Goal: Information Seeking & Learning: Learn about a topic

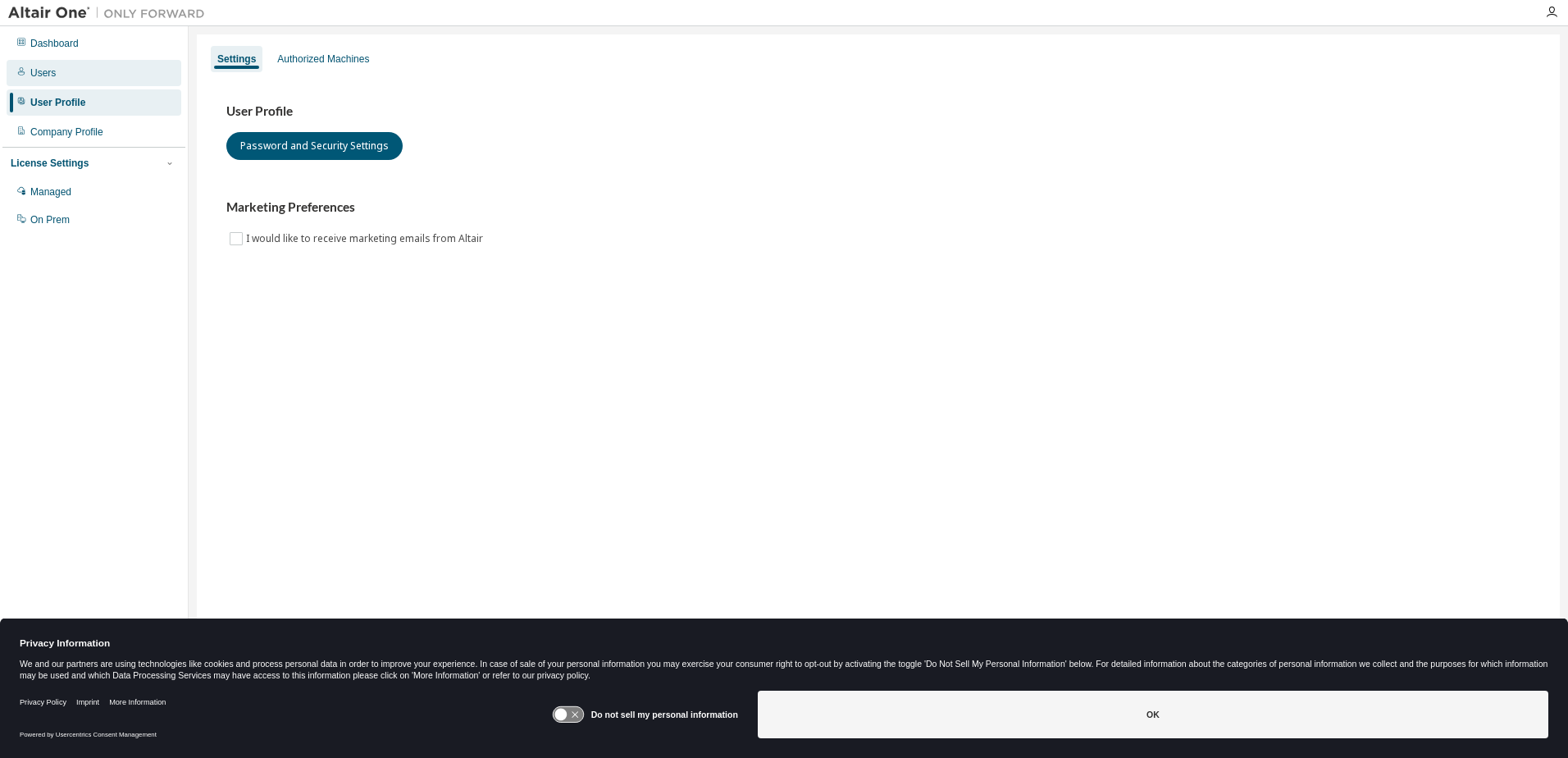
click at [46, 70] on div "Users" at bounding box center [43, 73] width 25 height 13
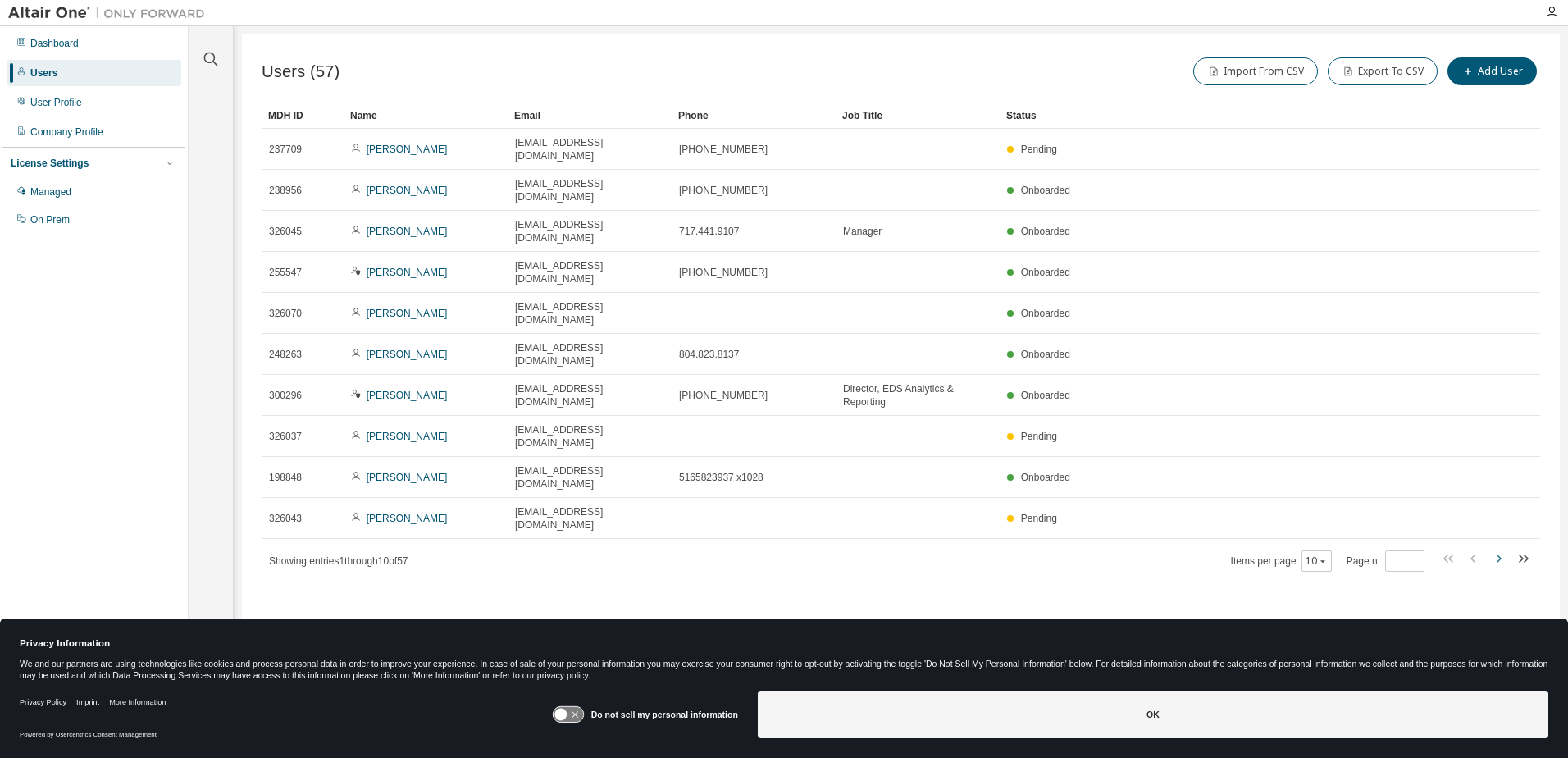
click at [1500, 554] on icon "button" at bounding box center [1499, 558] width 5 height 8
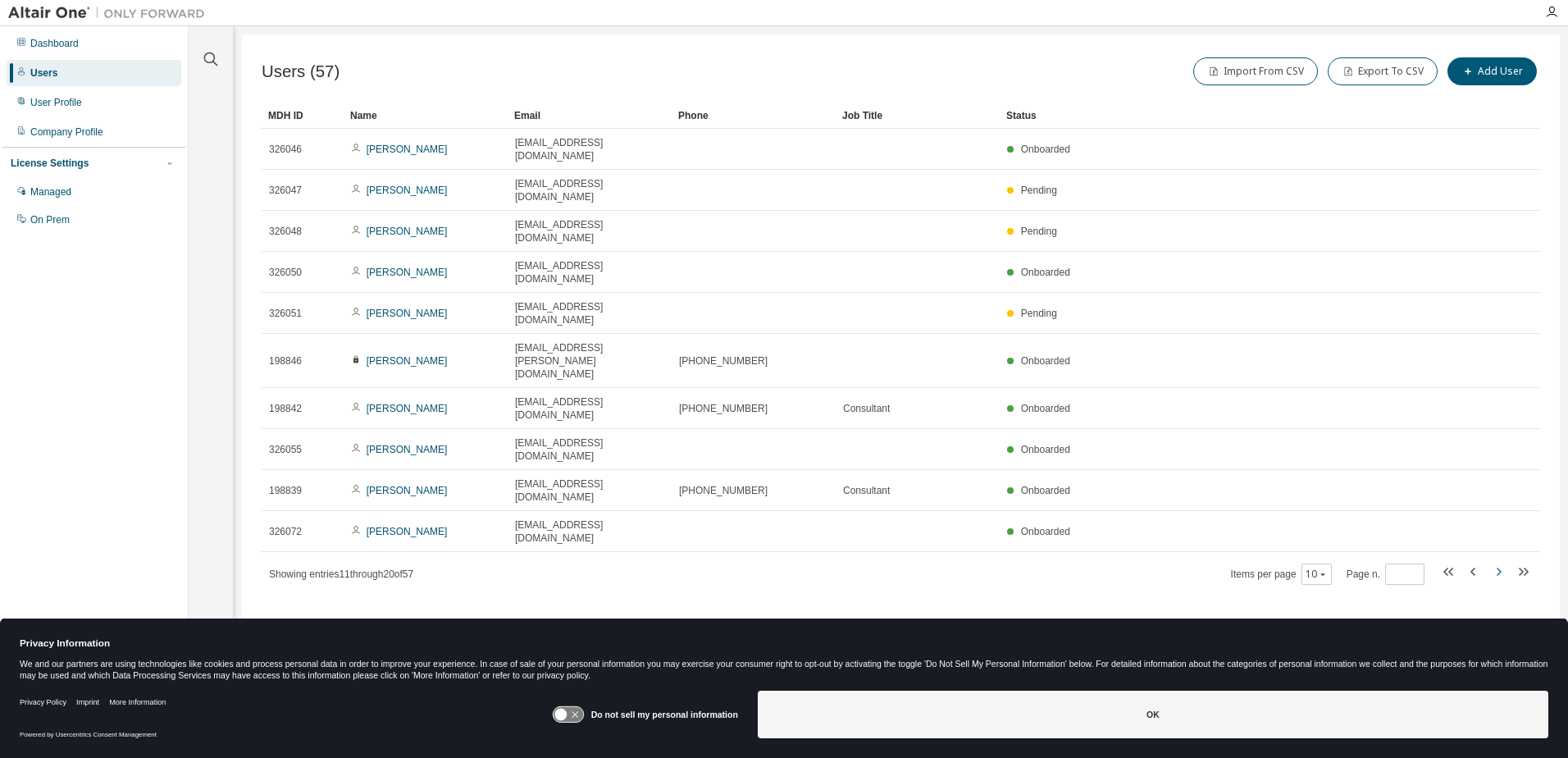
click at [1500, 567] on icon "button" at bounding box center [1499, 571] width 5 height 8
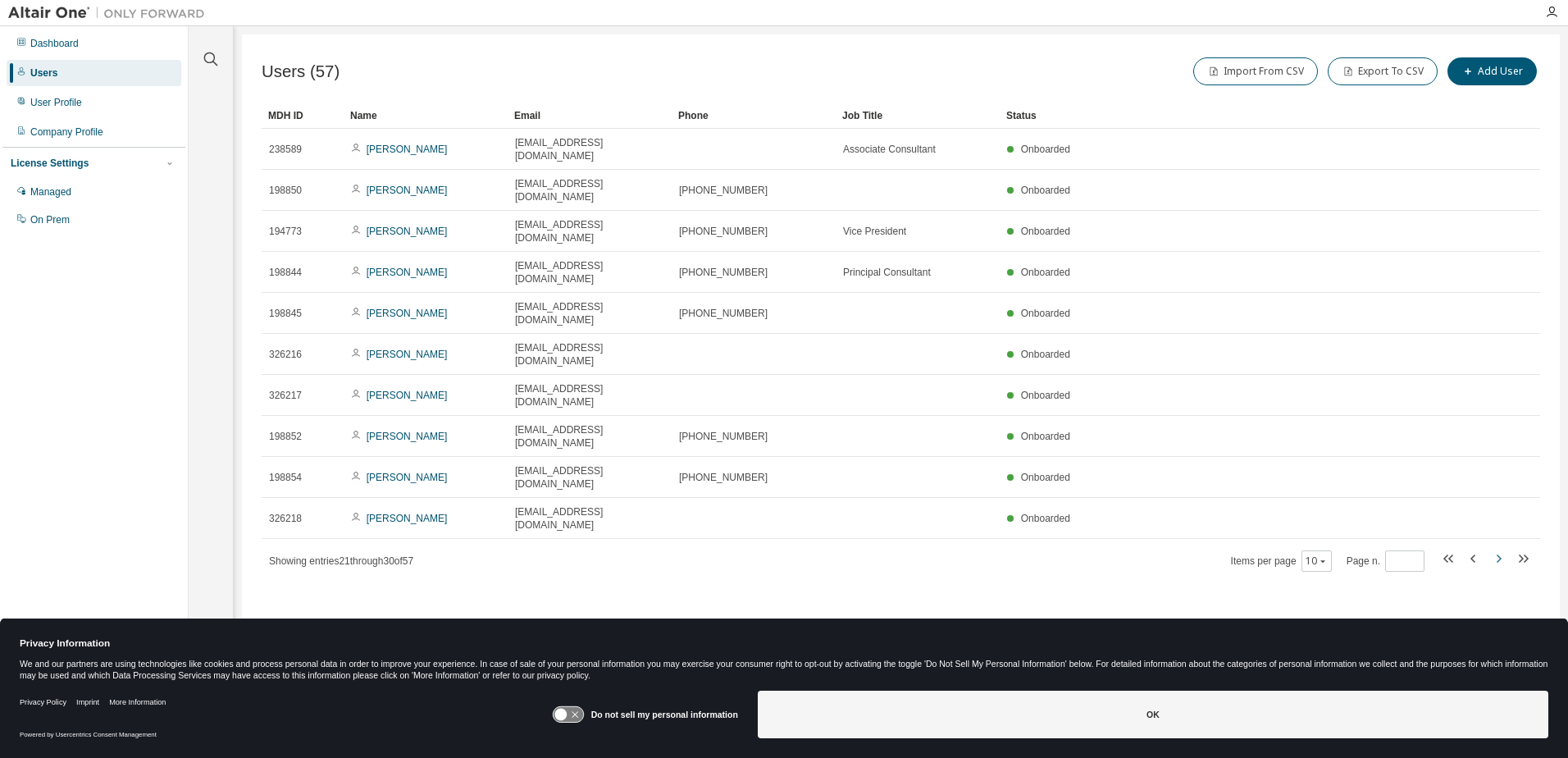
click at [1500, 549] on button "button" at bounding box center [1498, 561] width 20 height 24
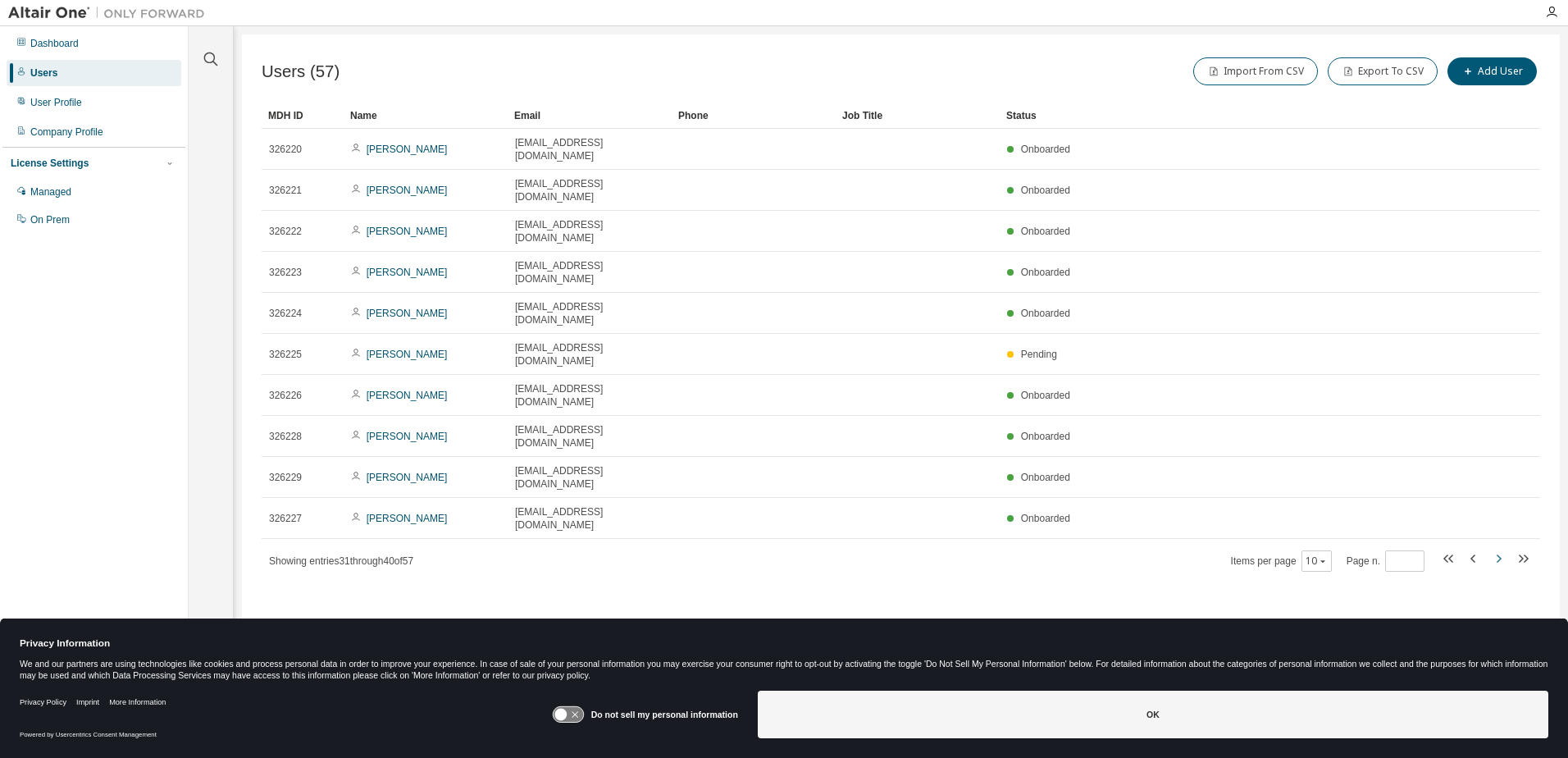
click at [1500, 549] on button "button" at bounding box center [1498, 561] width 20 height 24
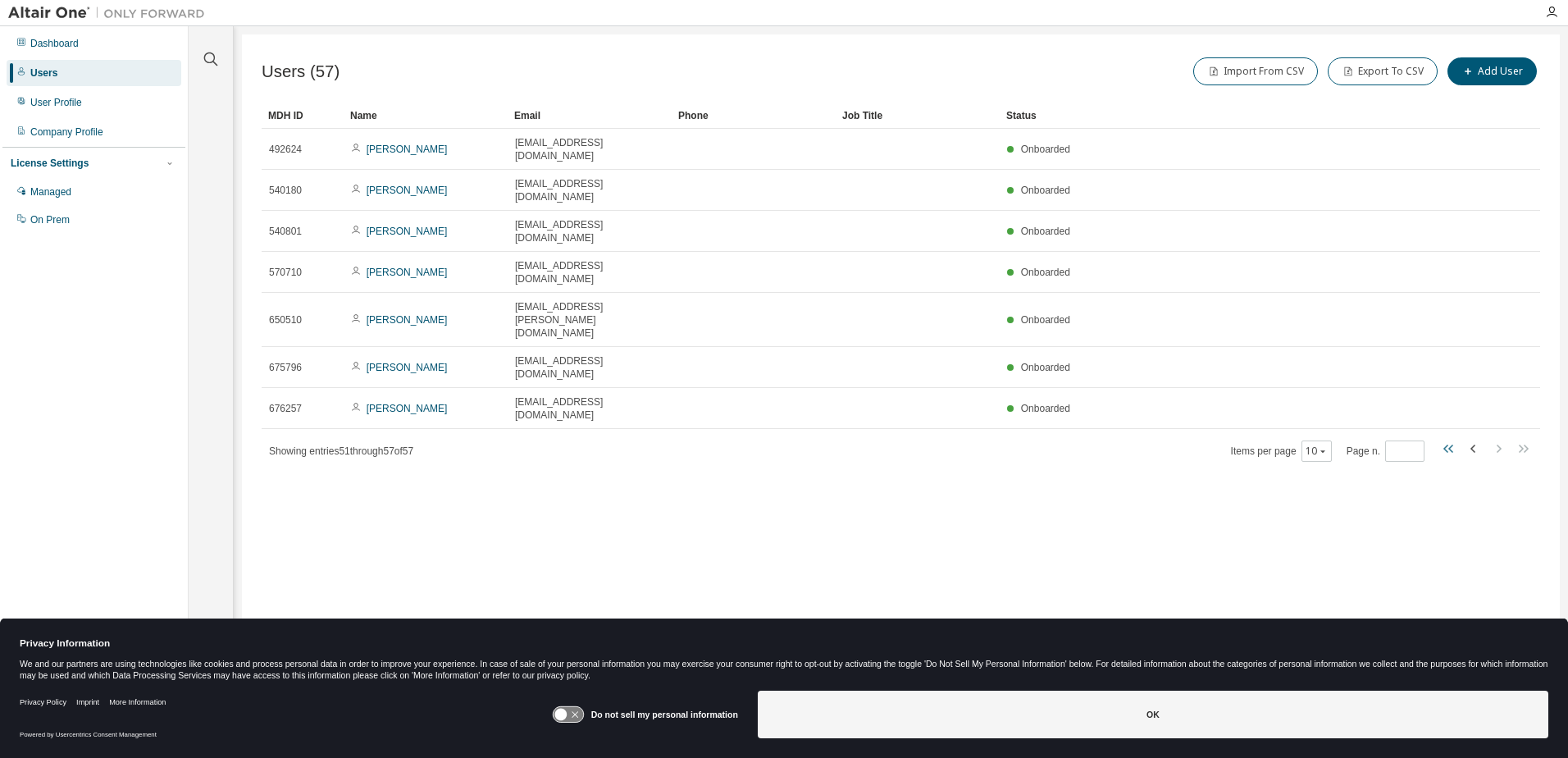
click at [1449, 439] on icon "button" at bounding box center [1449, 448] width 20 height 20
type input "*"
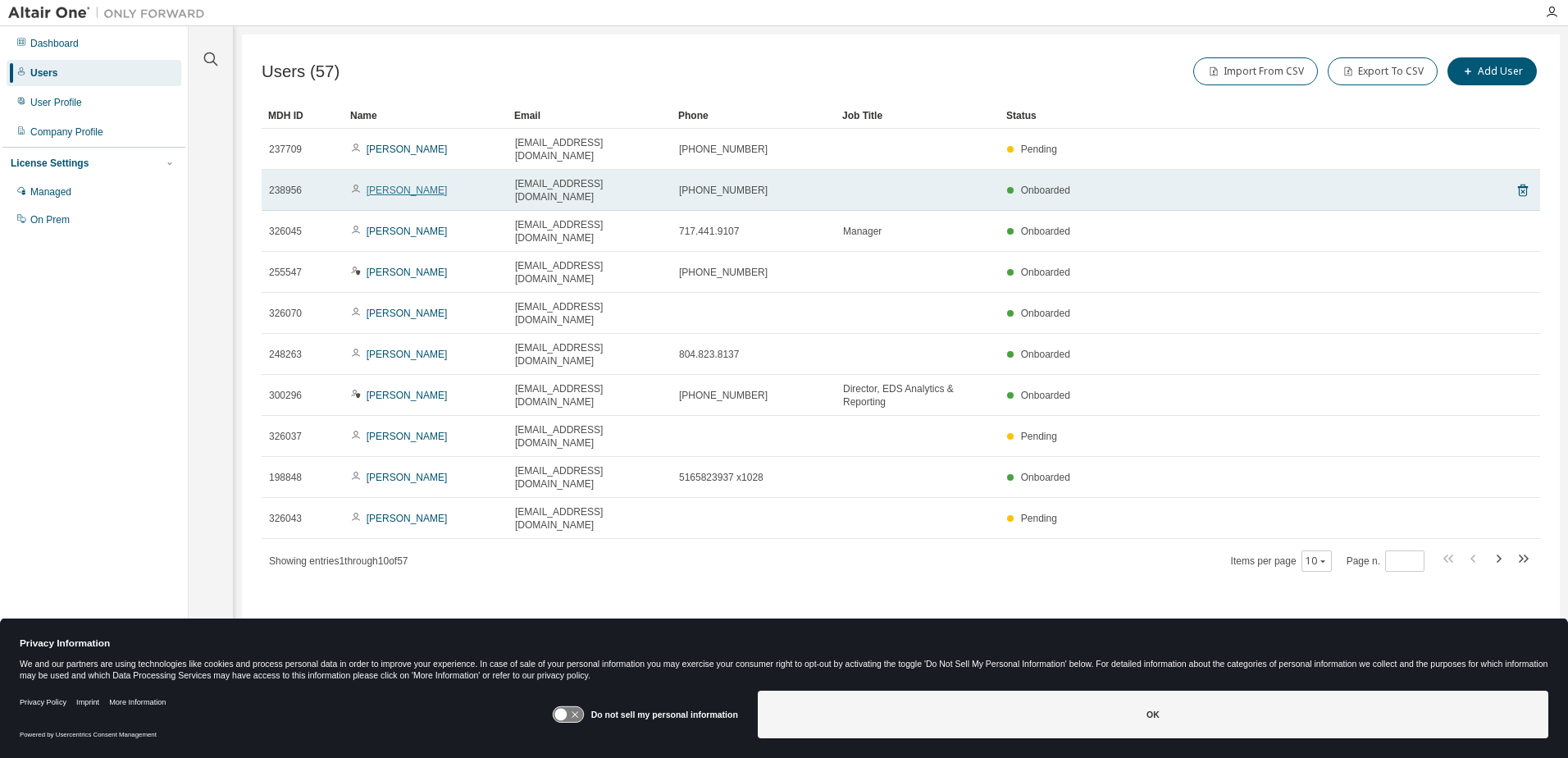
click at [395, 184] on link "Jared Dean" at bounding box center [406, 190] width 81 height 11
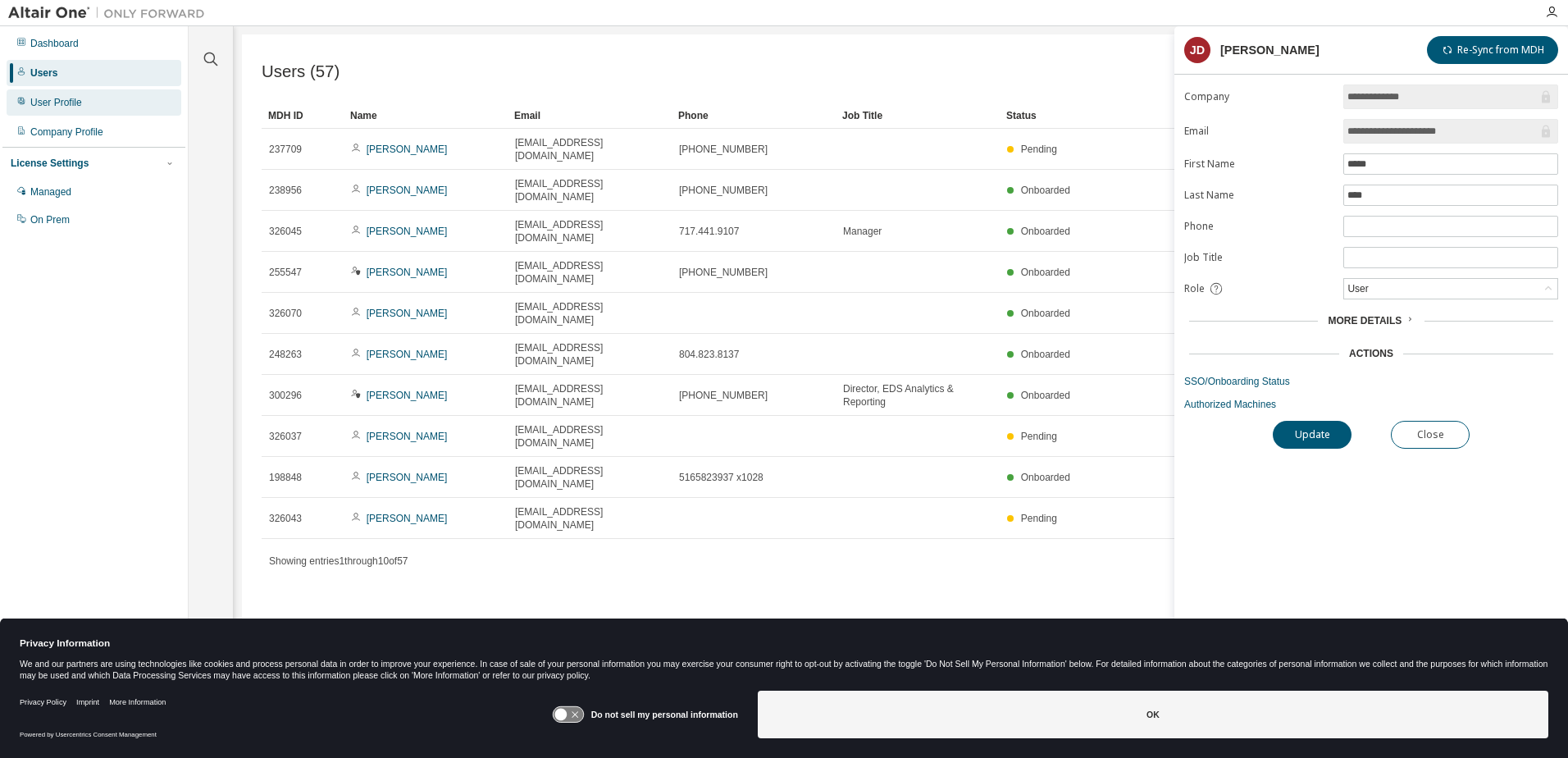
click at [66, 105] on div "User Profile" at bounding box center [57, 102] width 52 height 13
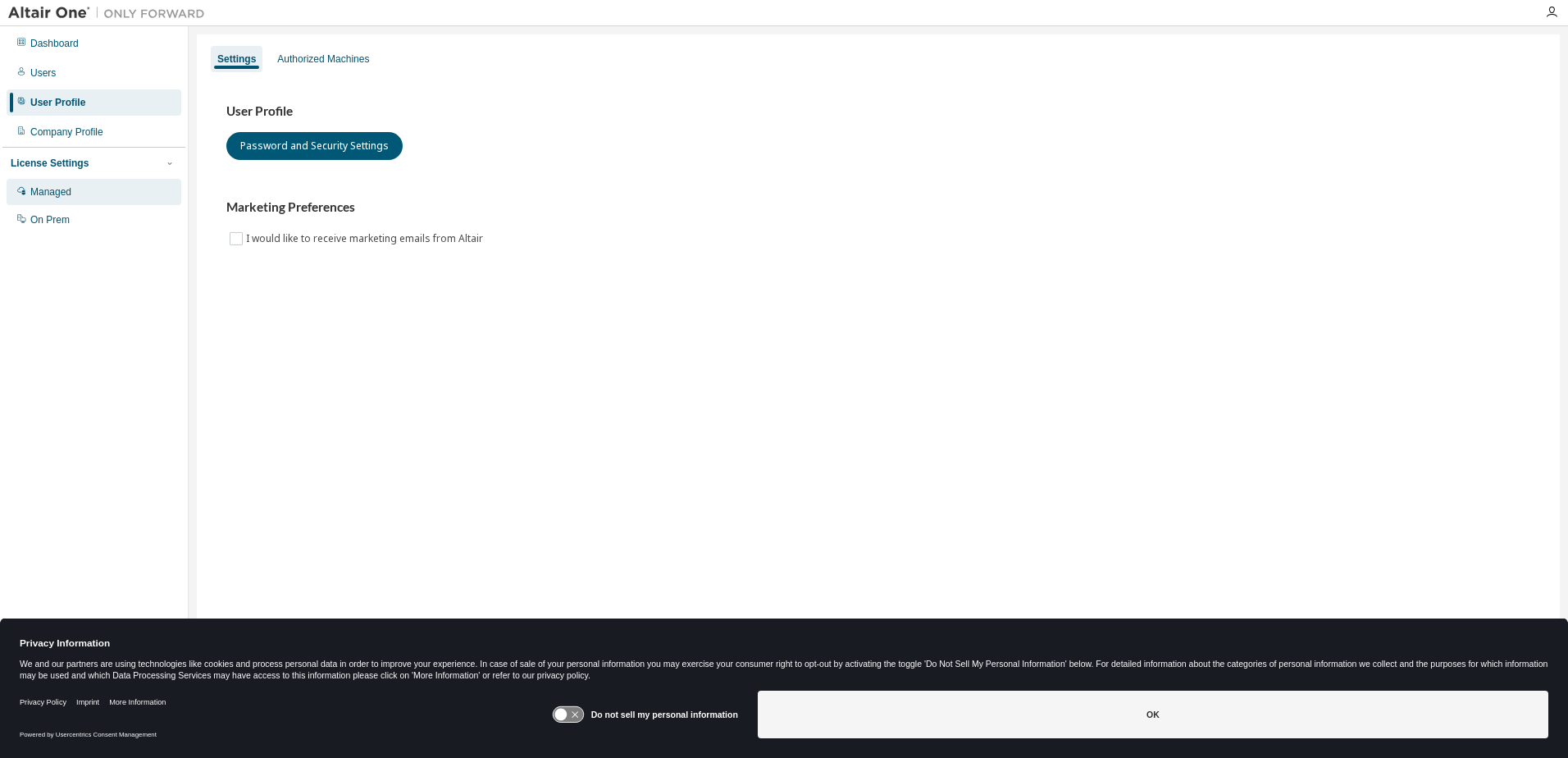
click at [65, 193] on div "Managed" at bounding box center [51, 192] width 41 height 13
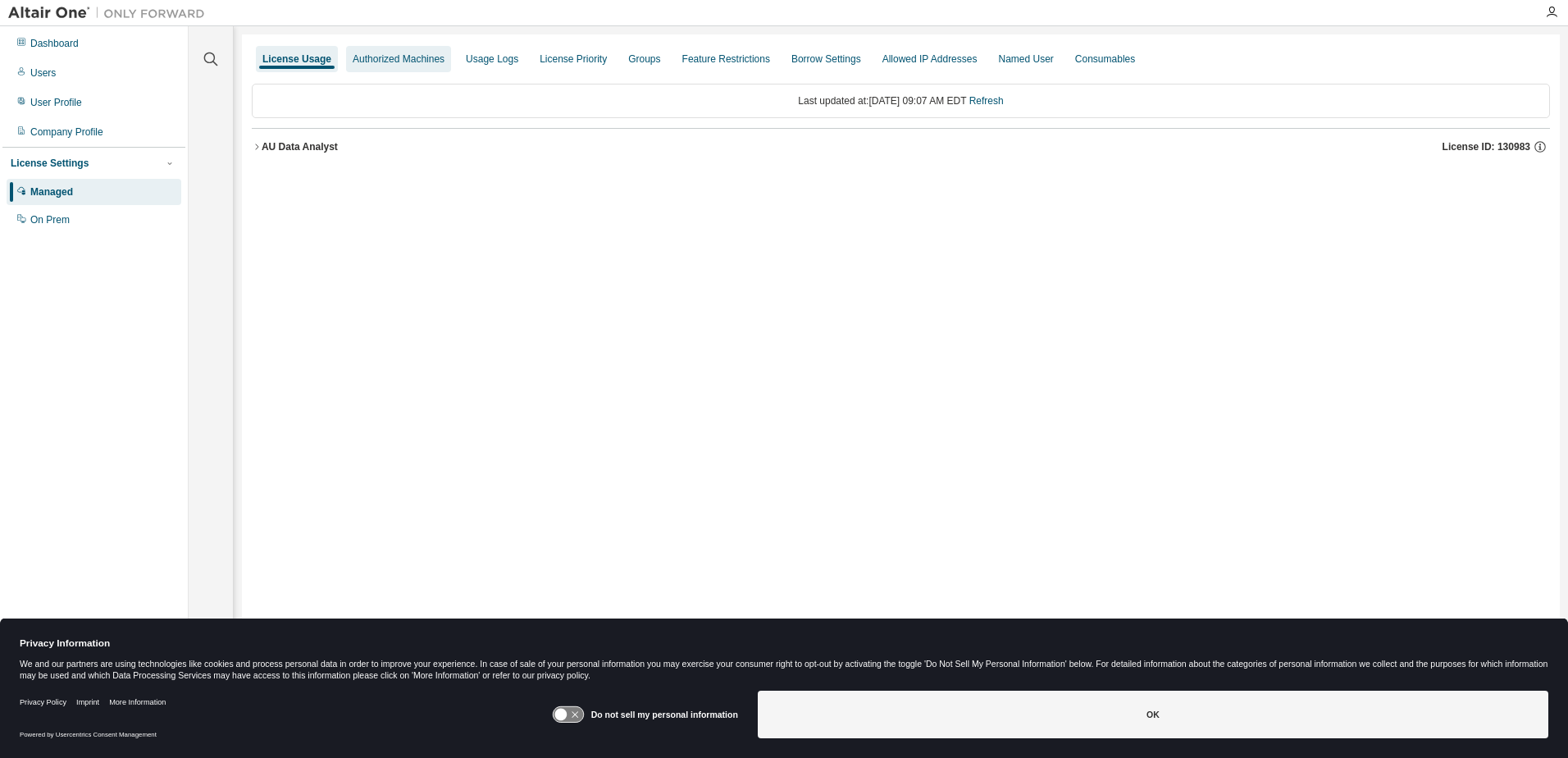
click at [384, 60] on div "Authorized Machines" at bounding box center [398, 59] width 92 height 13
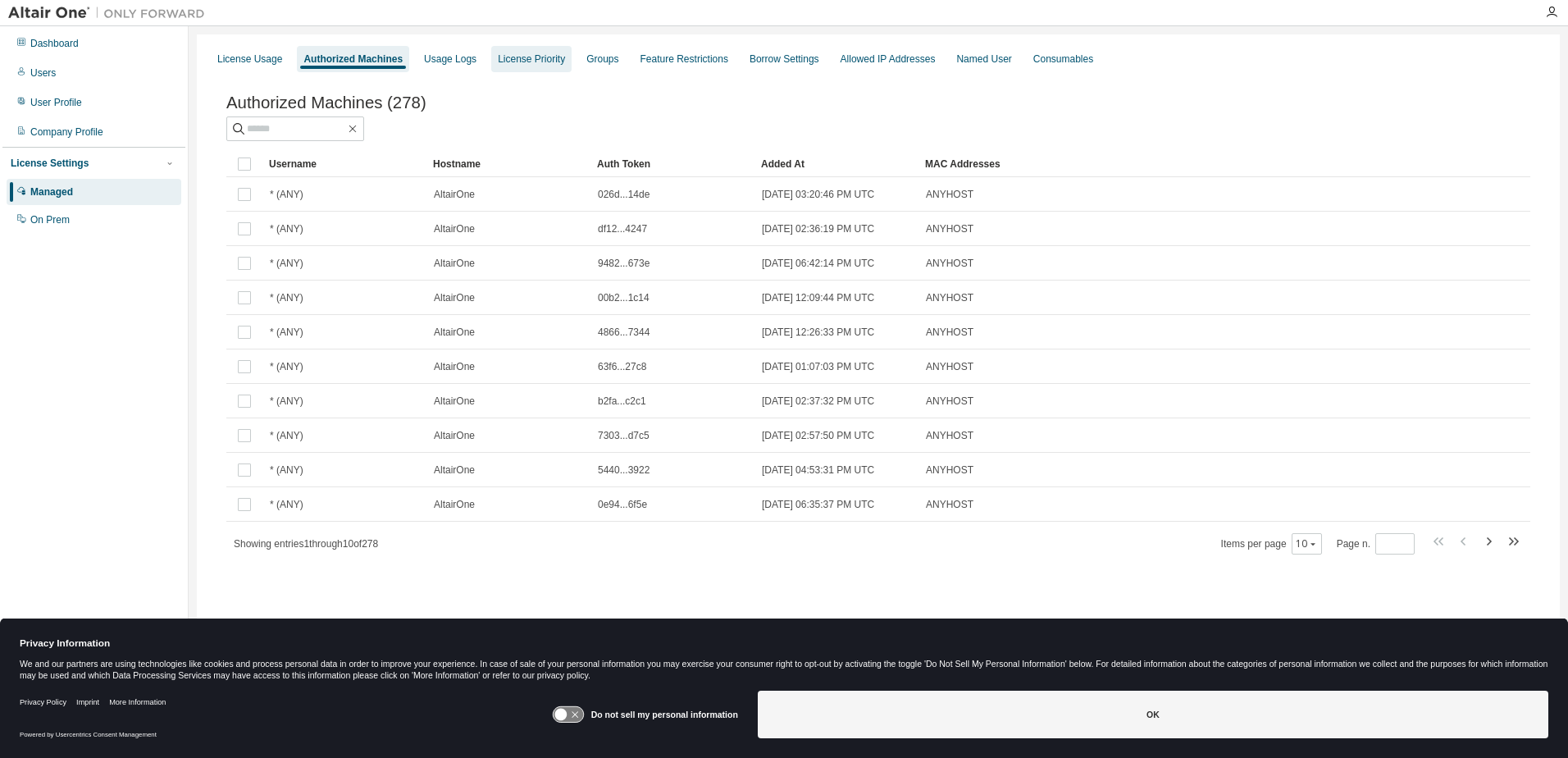
click at [530, 59] on div "License Priority" at bounding box center [531, 59] width 67 height 13
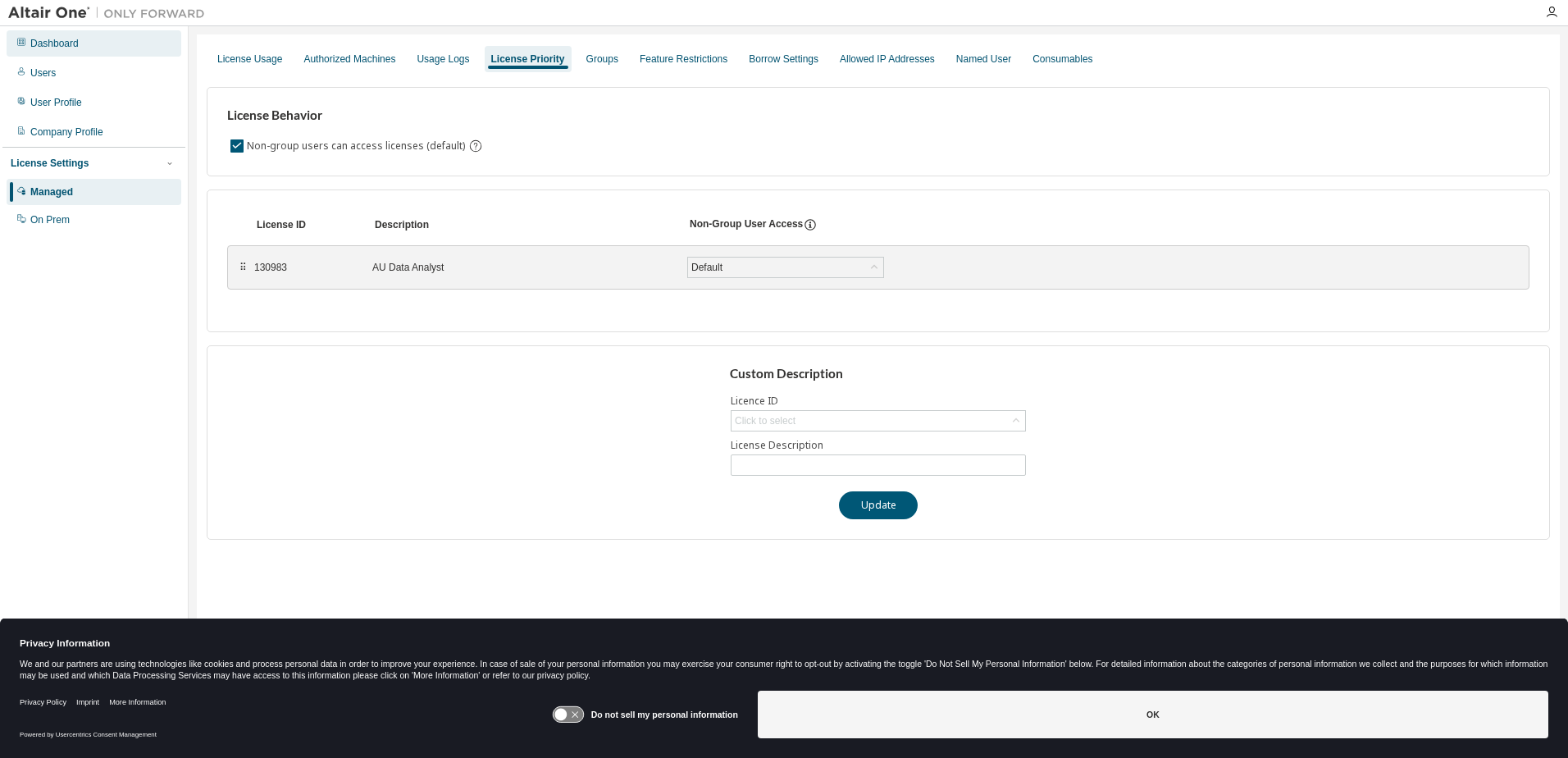
click at [56, 43] on div "Dashboard" at bounding box center [55, 44] width 48 height 13
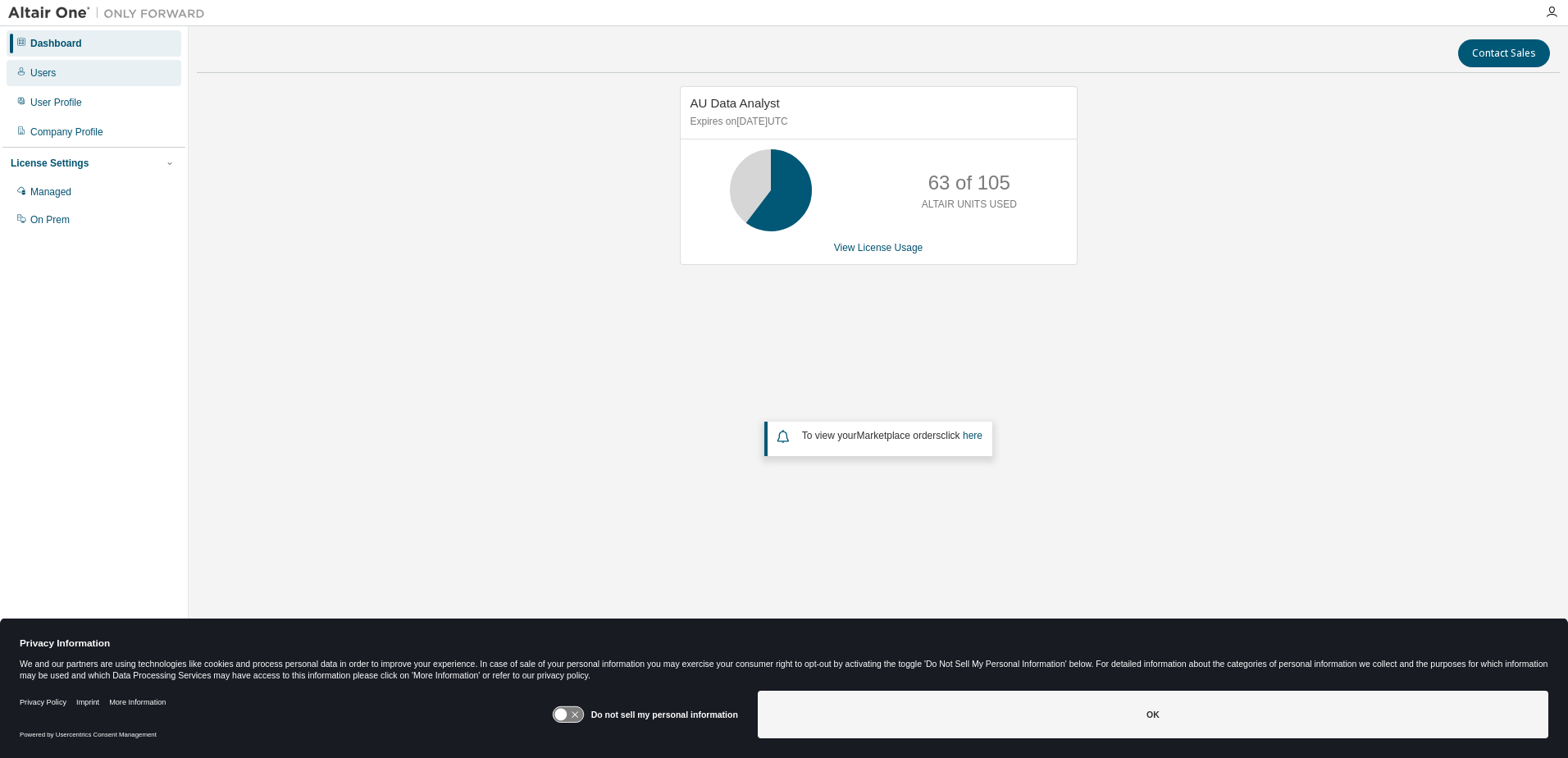
click at [47, 73] on div "Users" at bounding box center [43, 73] width 25 height 13
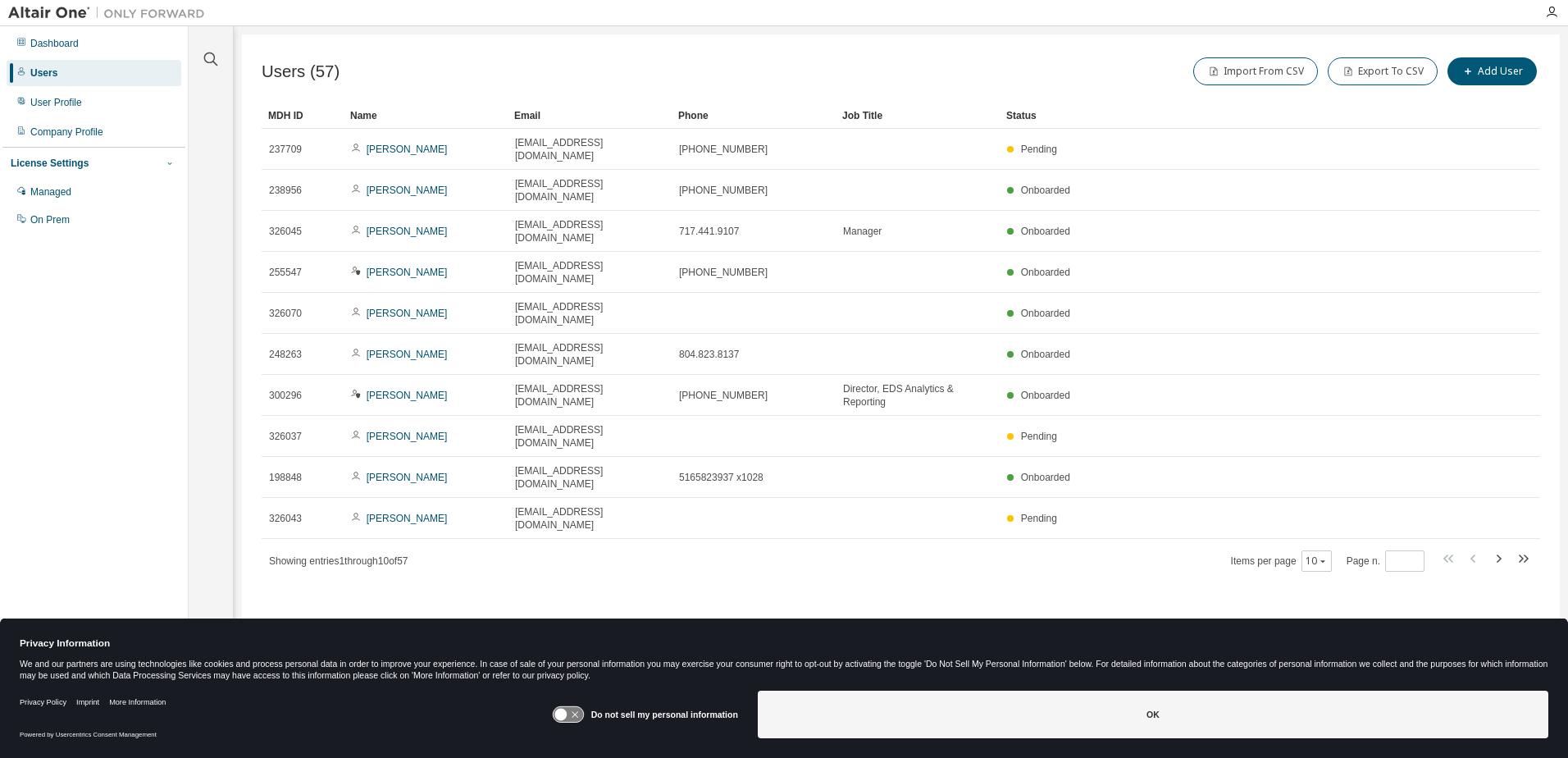
click at [168, 164] on icon "button" at bounding box center [169, 163] width 10 height 10
click at [59, 191] on div "Managed" at bounding box center [51, 192] width 41 height 13
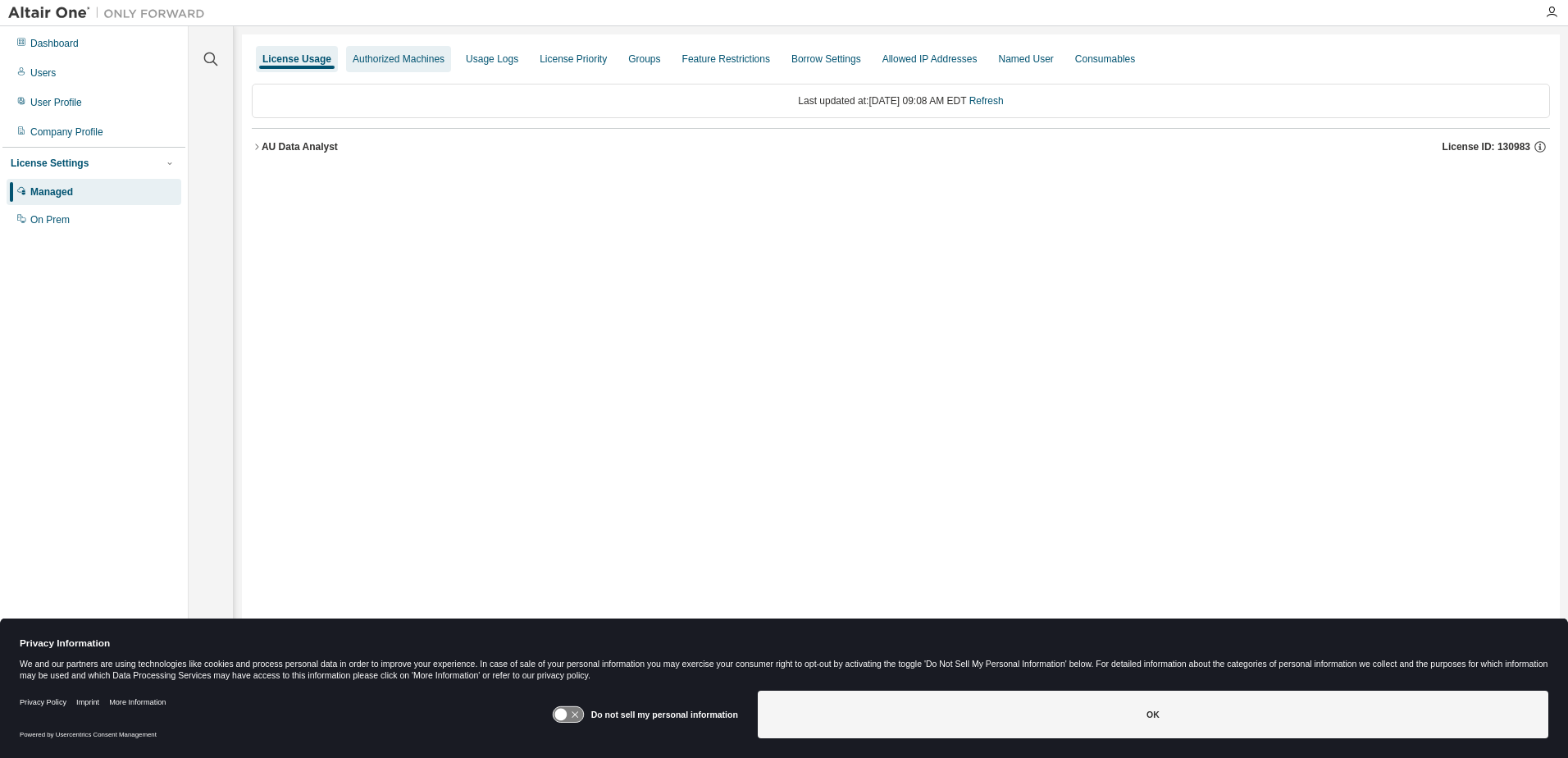
click at [419, 60] on div "Authorized Machines" at bounding box center [398, 59] width 92 height 13
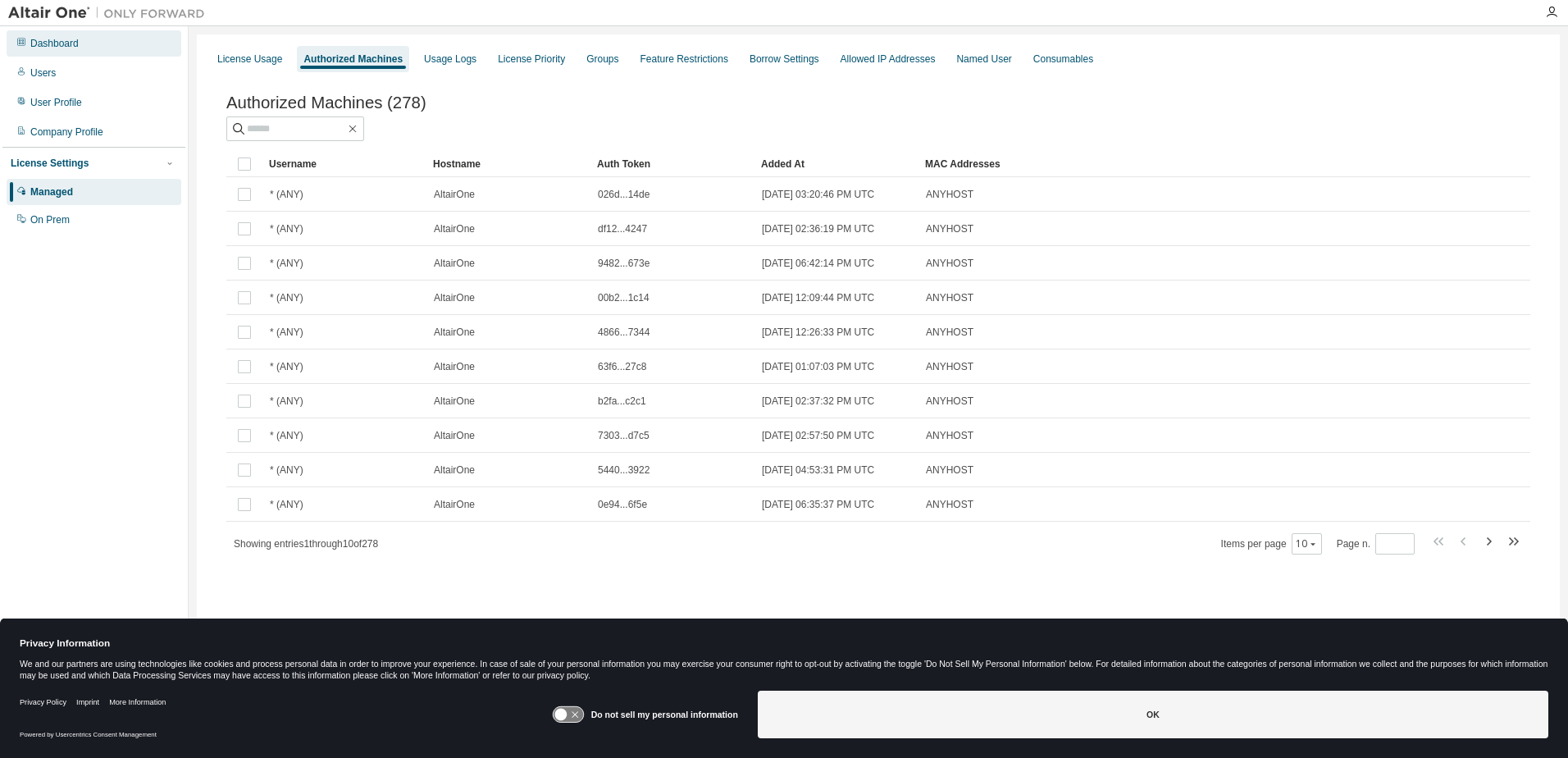
click at [60, 45] on div "Dashboard" at bounding box center [55, 44] width 48 height 13
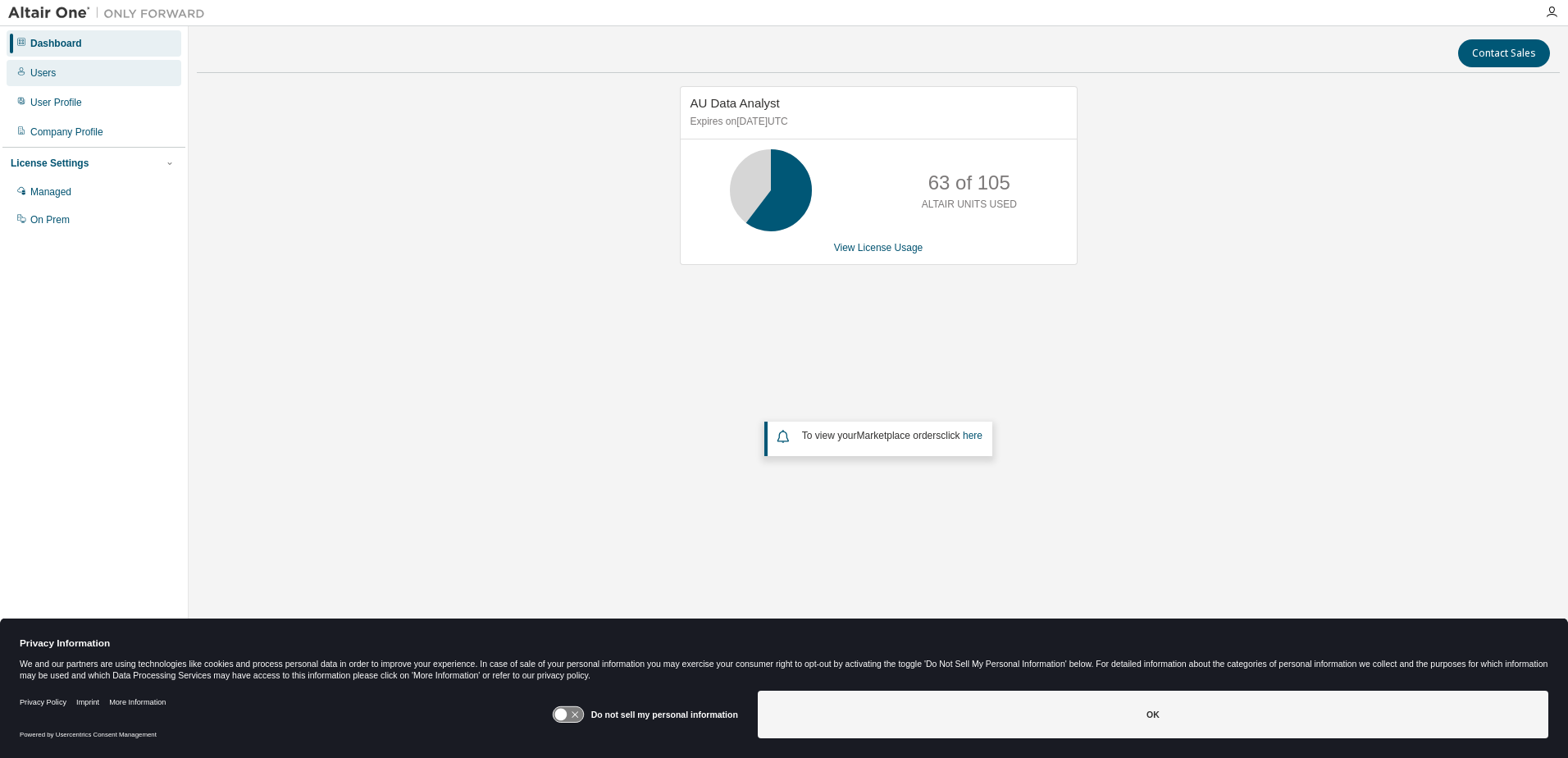
click at [47, 75] on div "Users" at bounding box center [43, 73] width 25 height 13
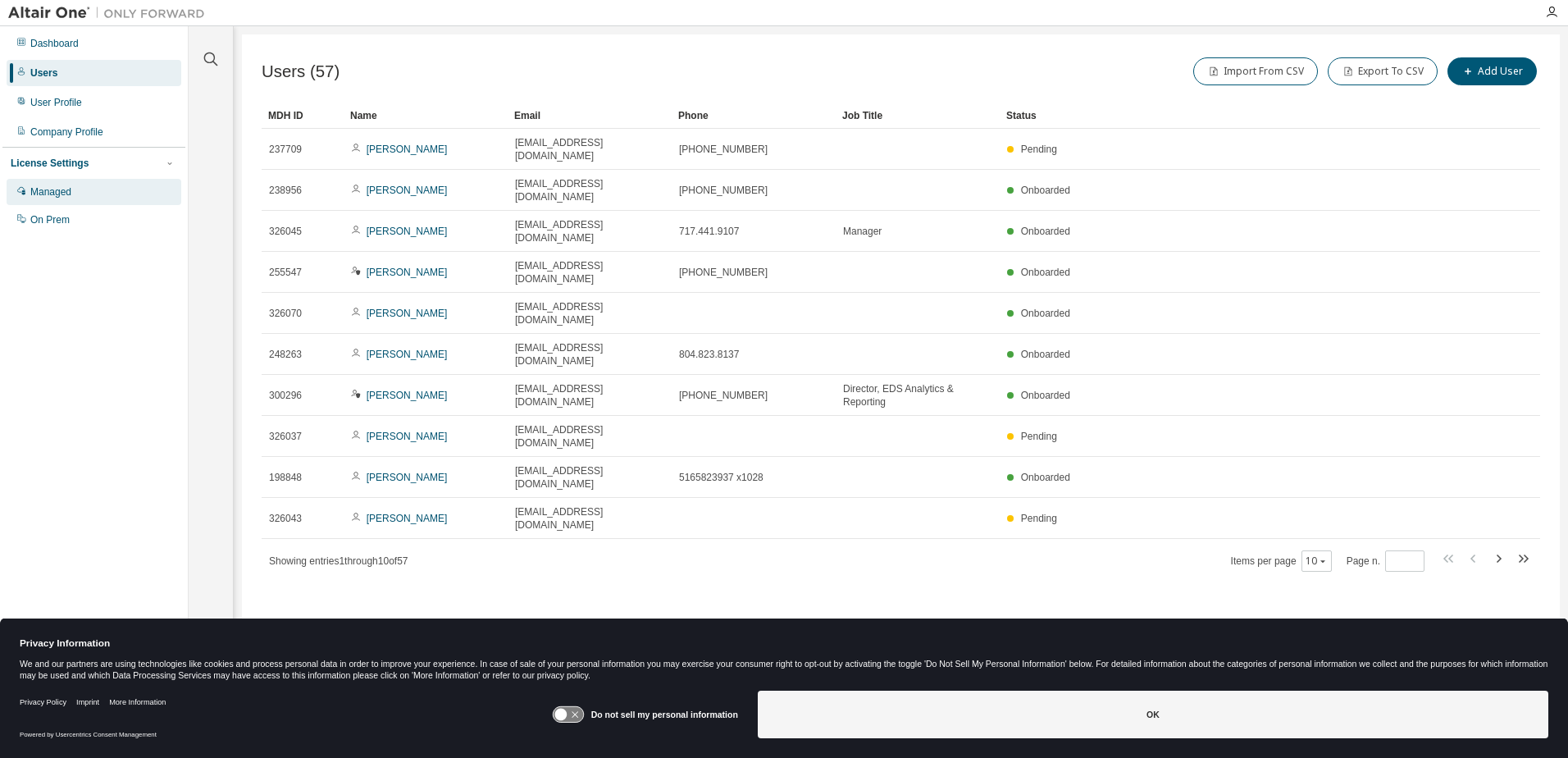
click at [59, 195] on div "Managed" at bounding box center [51, 192] width 41 height 13
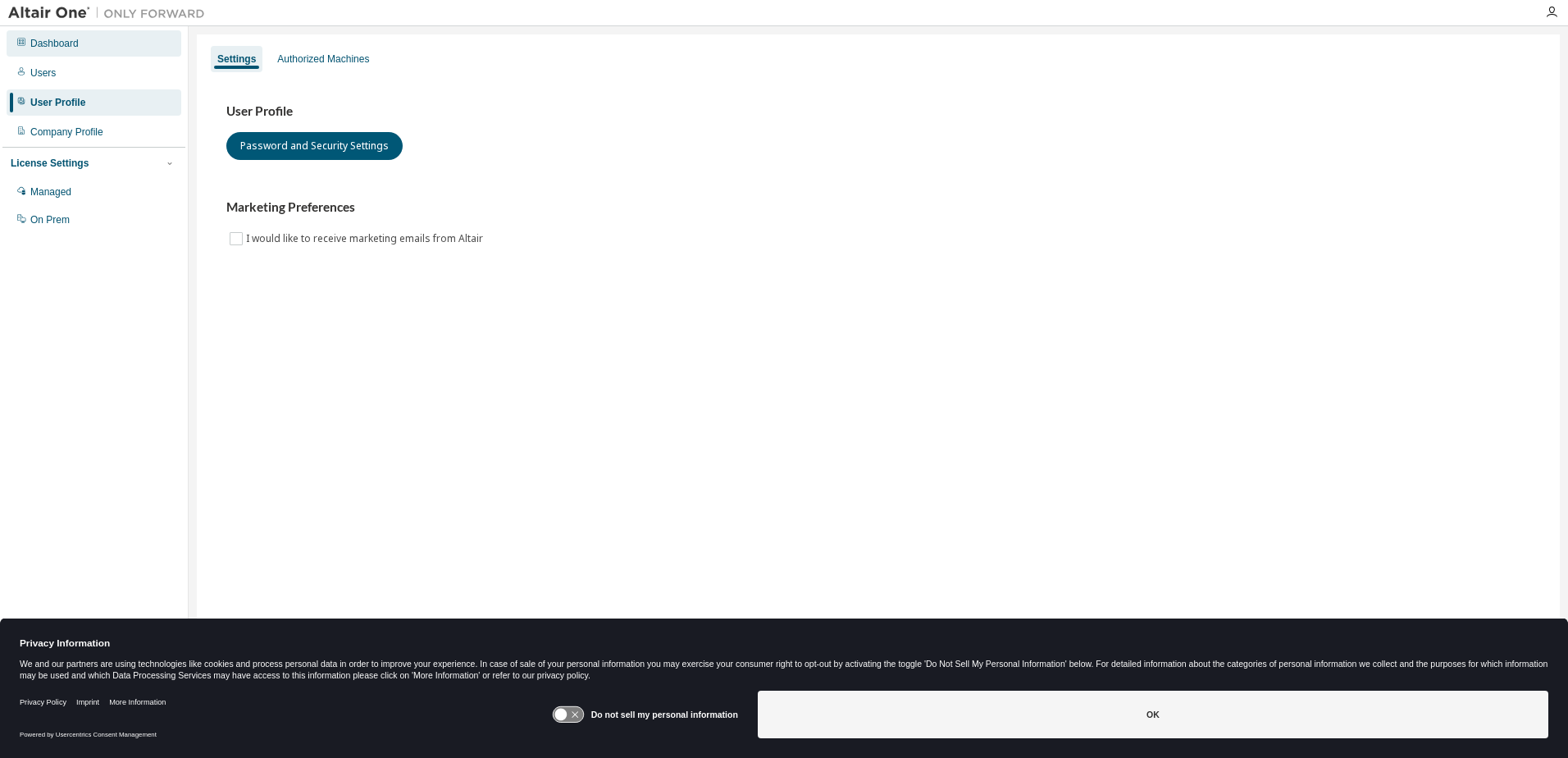
click at [62, 47] on div "Dashboard" at bounding box center [55, 44] width 48 height 13
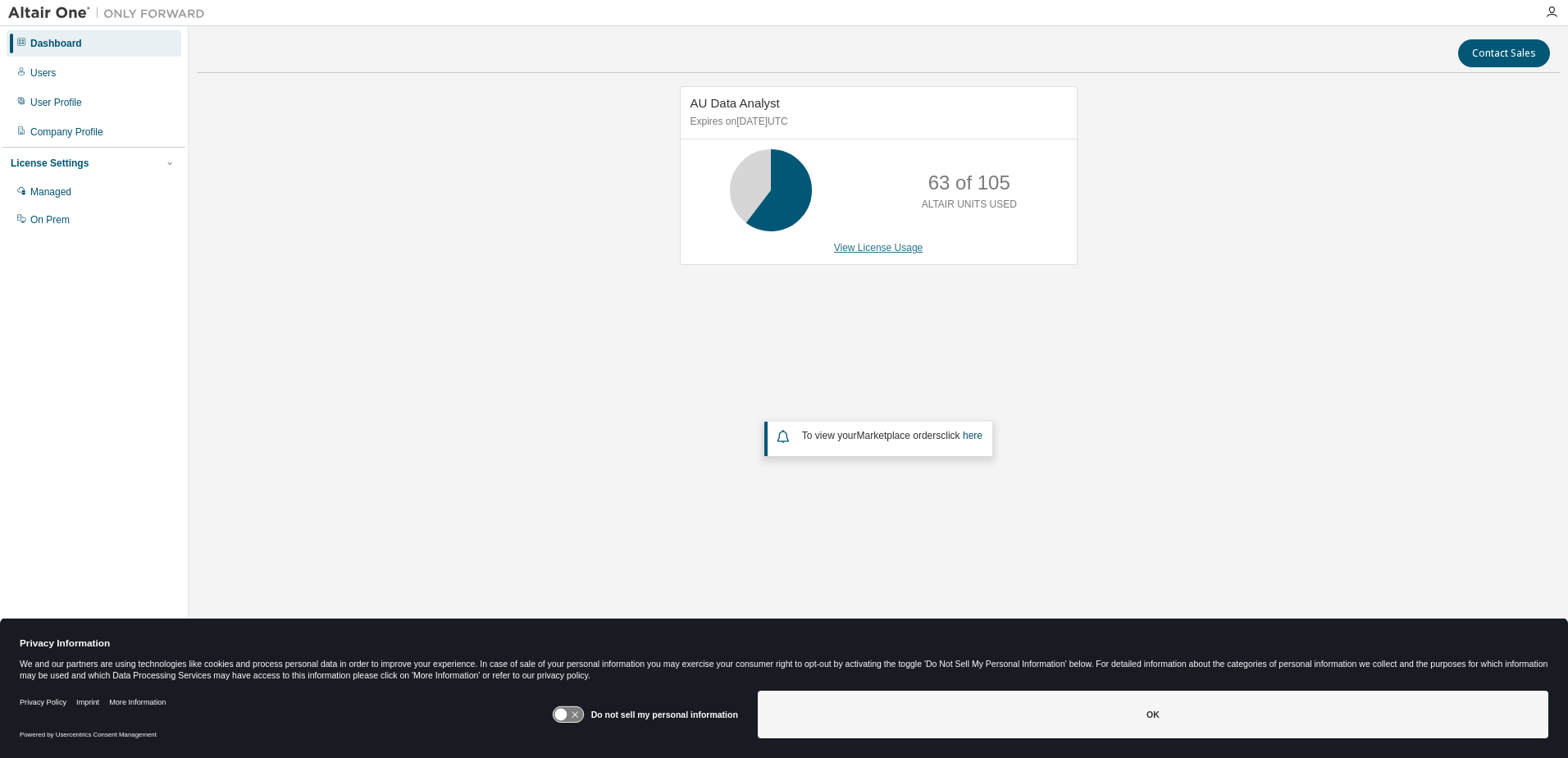
click at [868, 251] on link "View License Usage" at bounding box center [879, 247] width 89 height 11
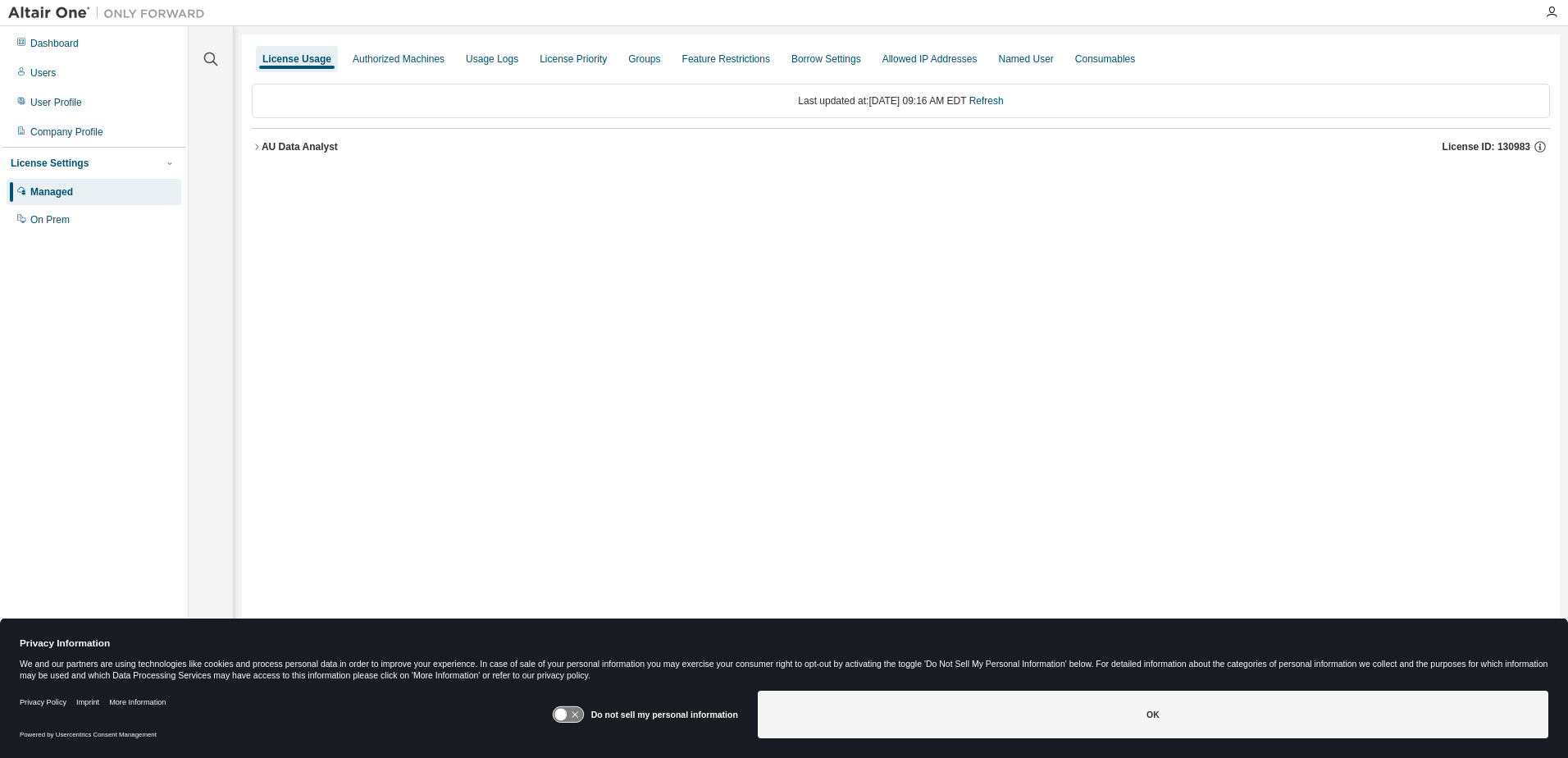
click at [293, 148] on div "AU Data Analyst" at bounding box center [299, 147] width 76 height 13
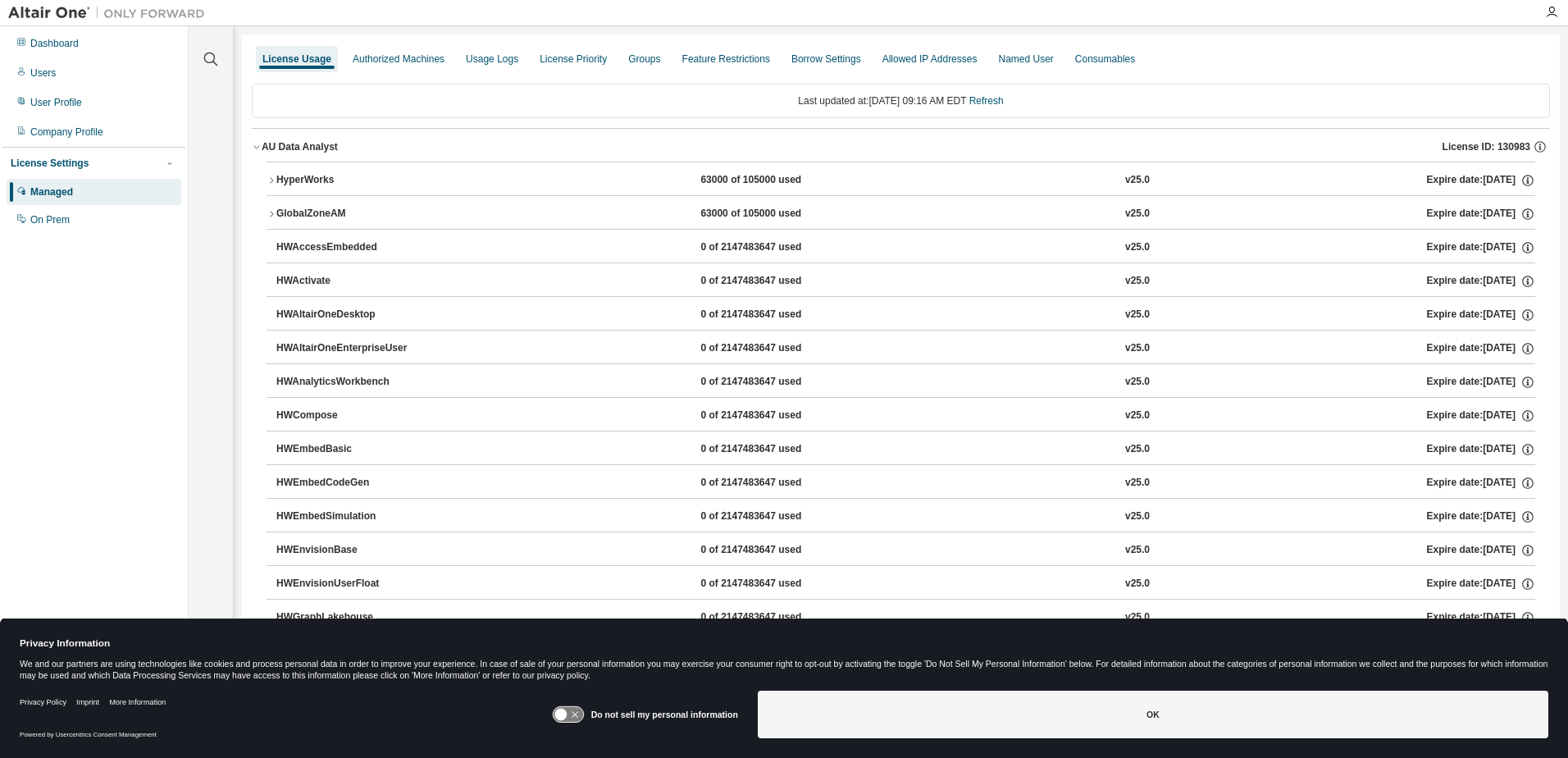
click at [313, 179] on div "HyperWorks" at bounding box center [350, 180] width 148 height 15
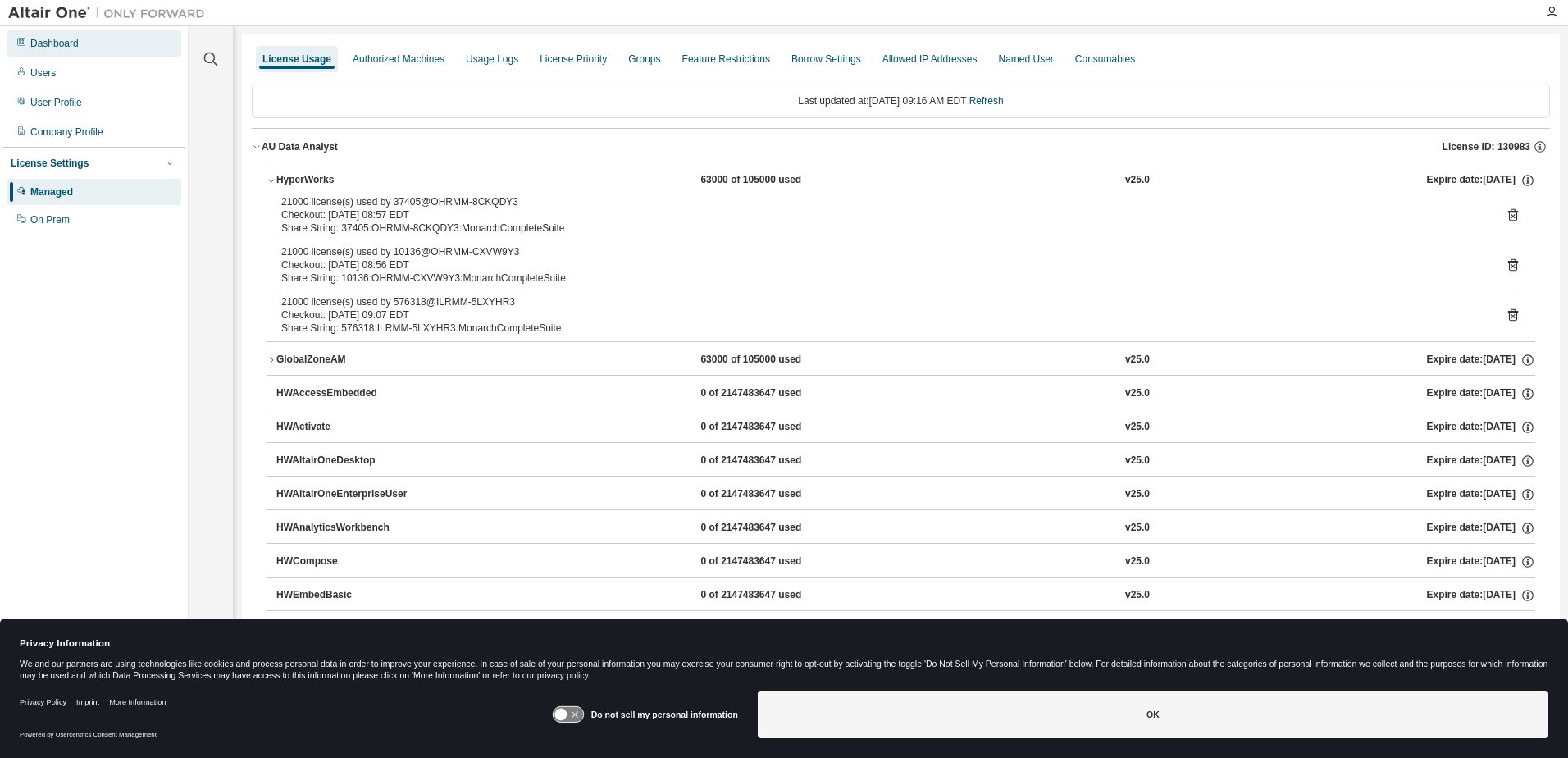
click at [50, 44] on div "Dashboard" at bounding box center [55, 44] width 48 height 13
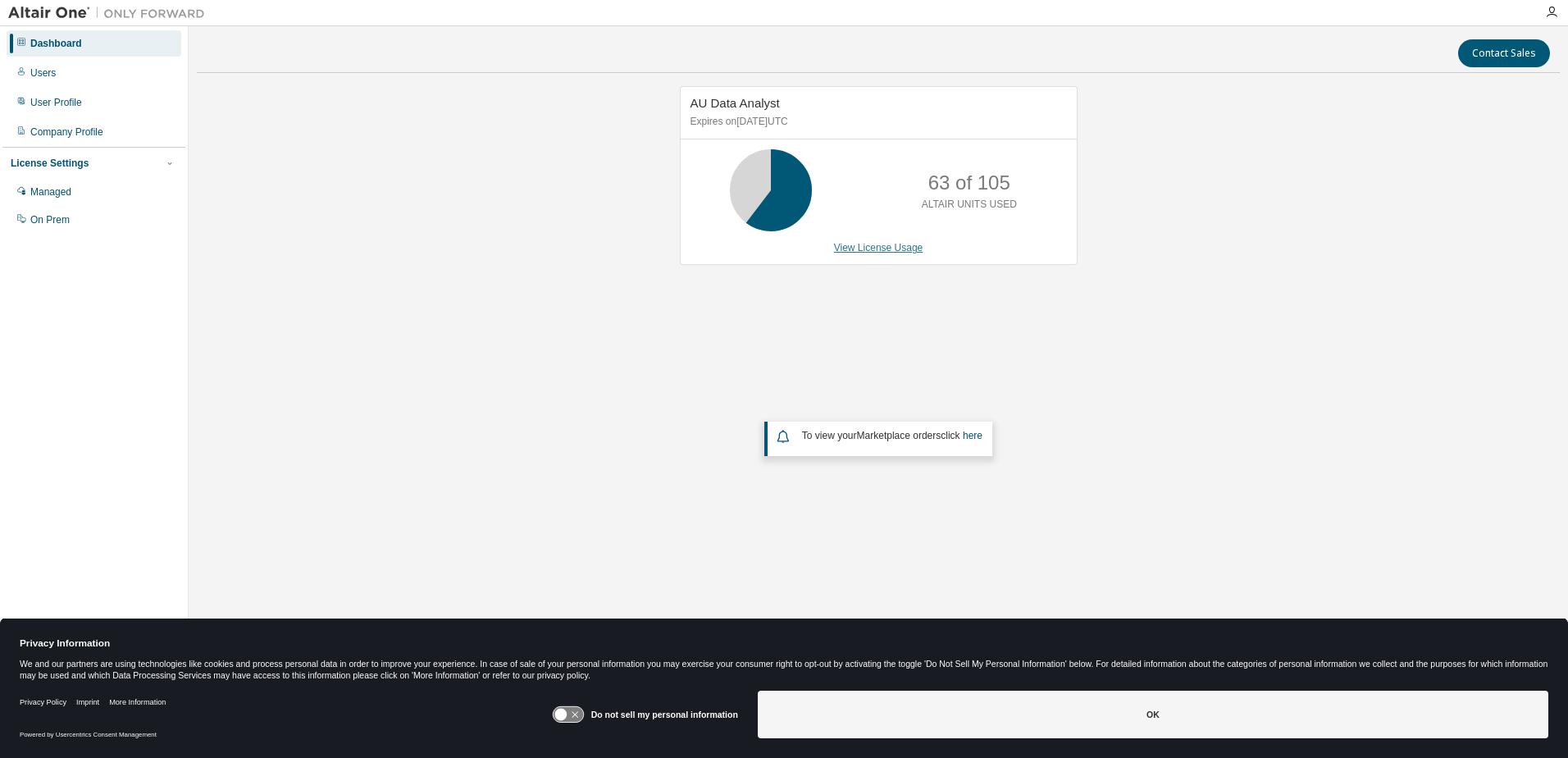
click at [889, 248] on link "View License Usage" at bounding box center [879, 247] width 89 height 11
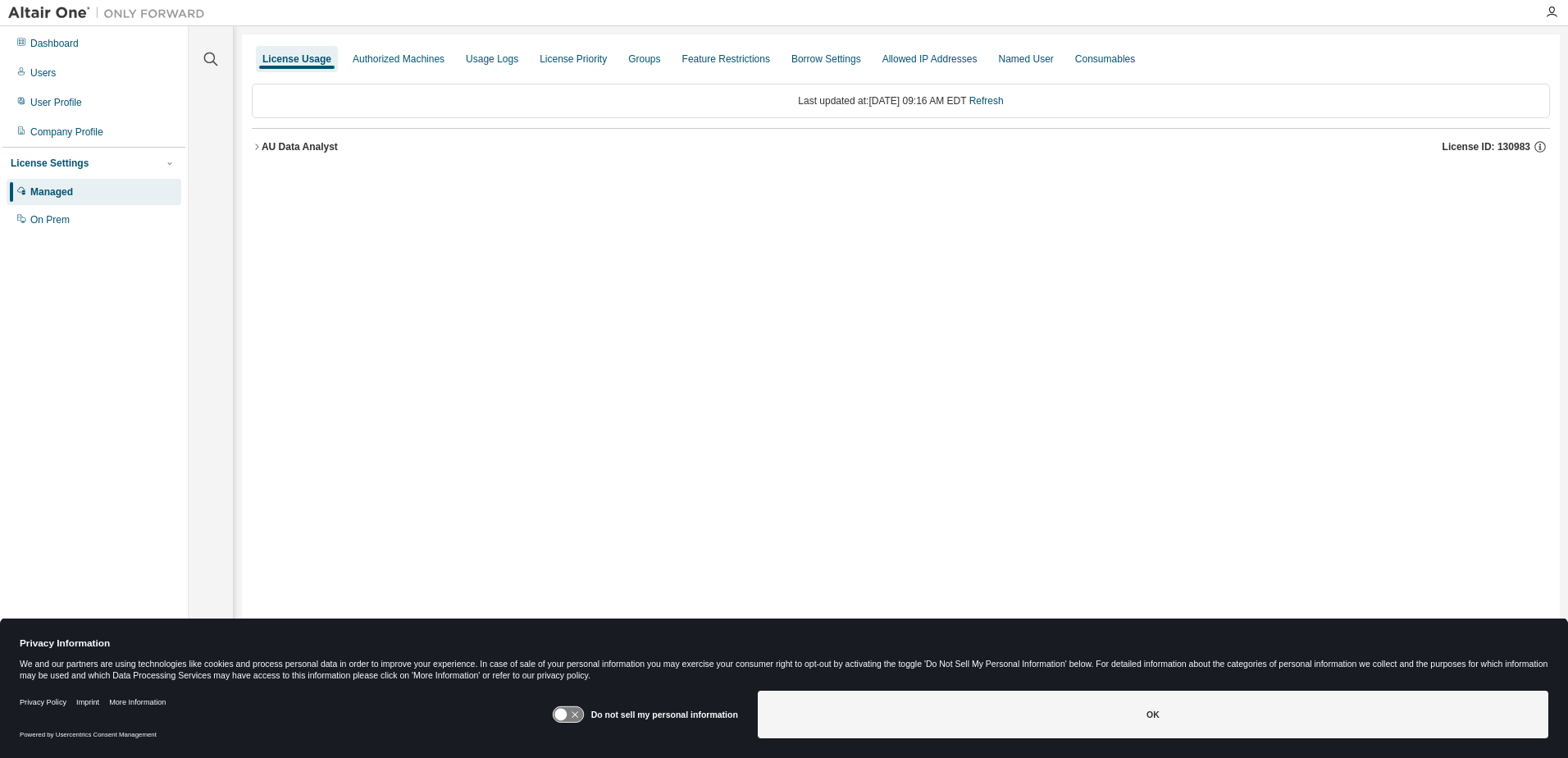
click at [312, 151] on div "AU Data Analyst" at bounding box center [299, 147] width 76 height 13
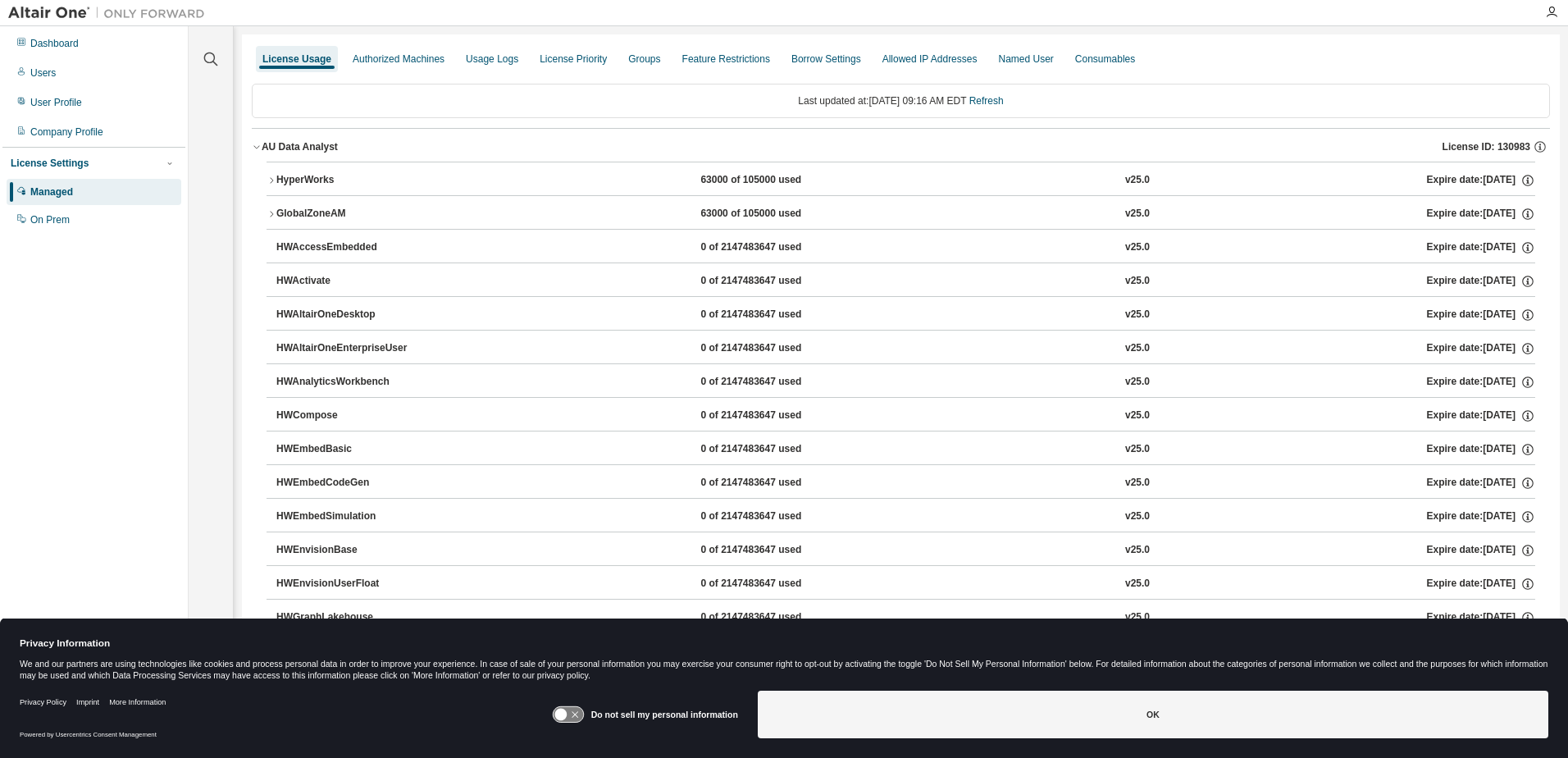
click at [316, 347] on div "HWAltairOneEnterpriseUser" at bounding box center [350, 349] width 148 height 15
click at [302, 312] on div "HWAltairOneDesktop" at bounding box center [350, 315] width 148 height 15
click at [307, 180] on div "HyperWorks" at bounding box center [350, 180] width 148 height 15
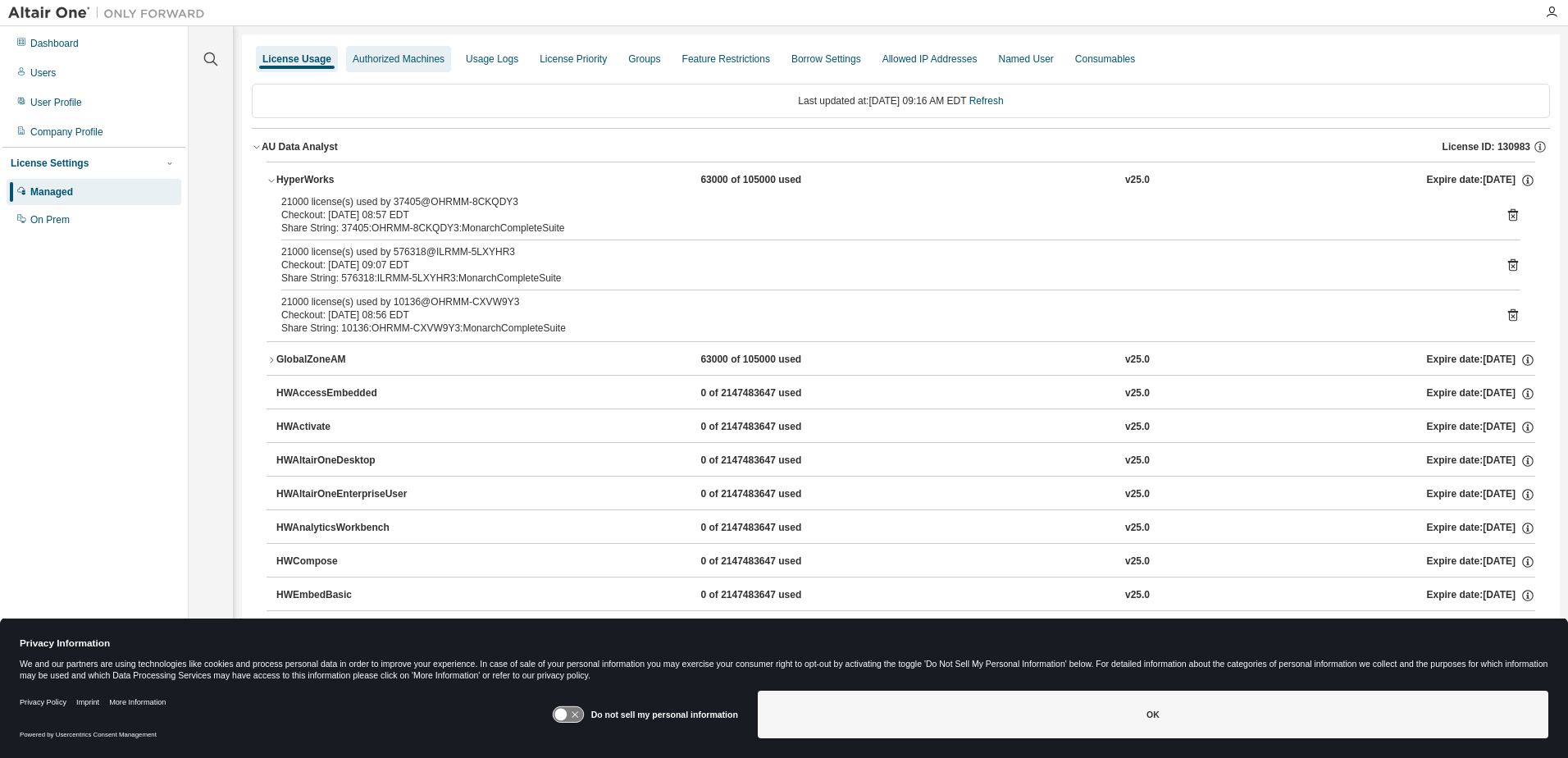
click at [383, 60] on div "Authorized Machines" at bounding box center [398, 59] width 92 height 13
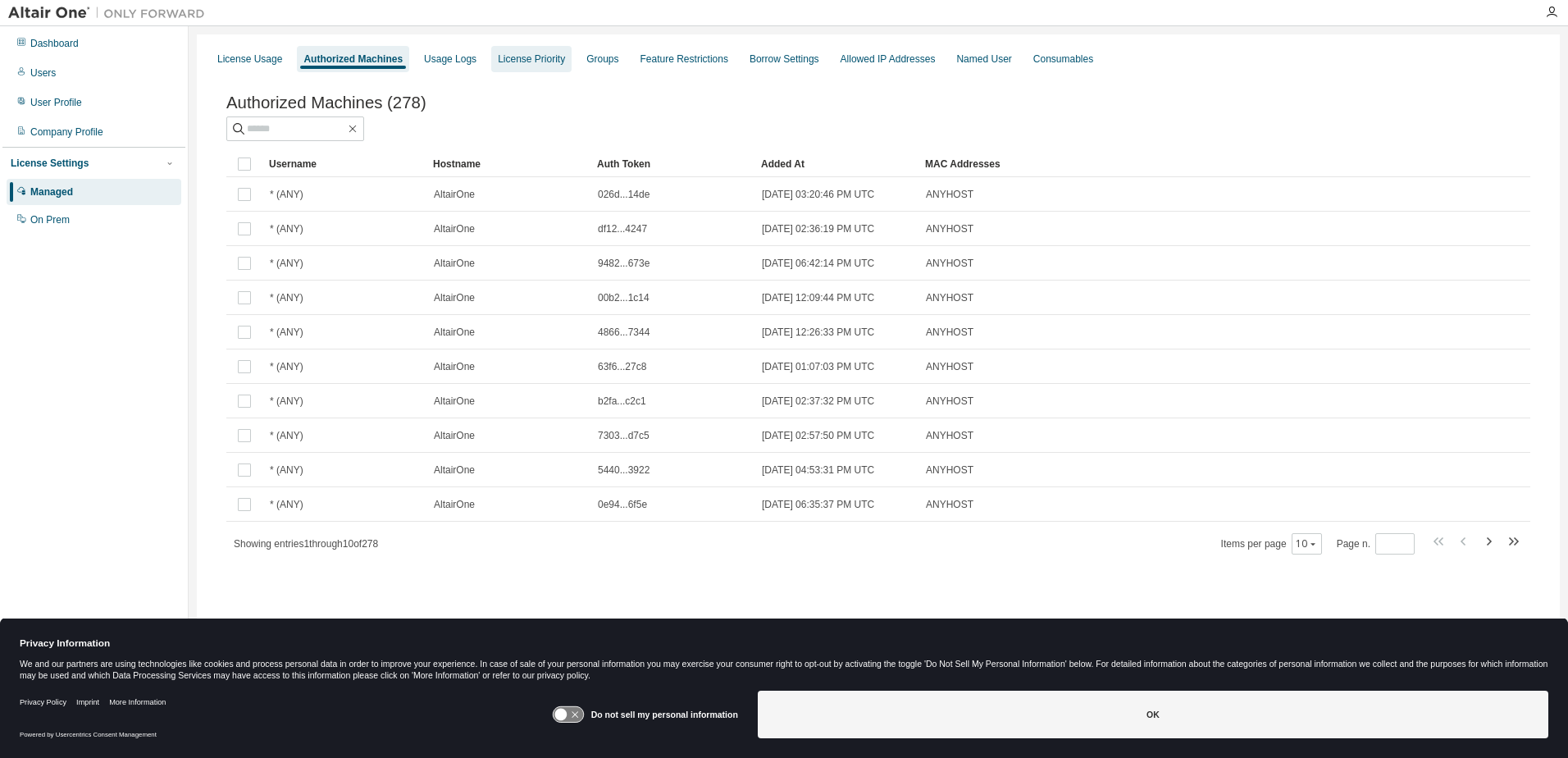
click at [525, 60] on div "License Priority" at bounding box center [531, 59] width 67 height 13
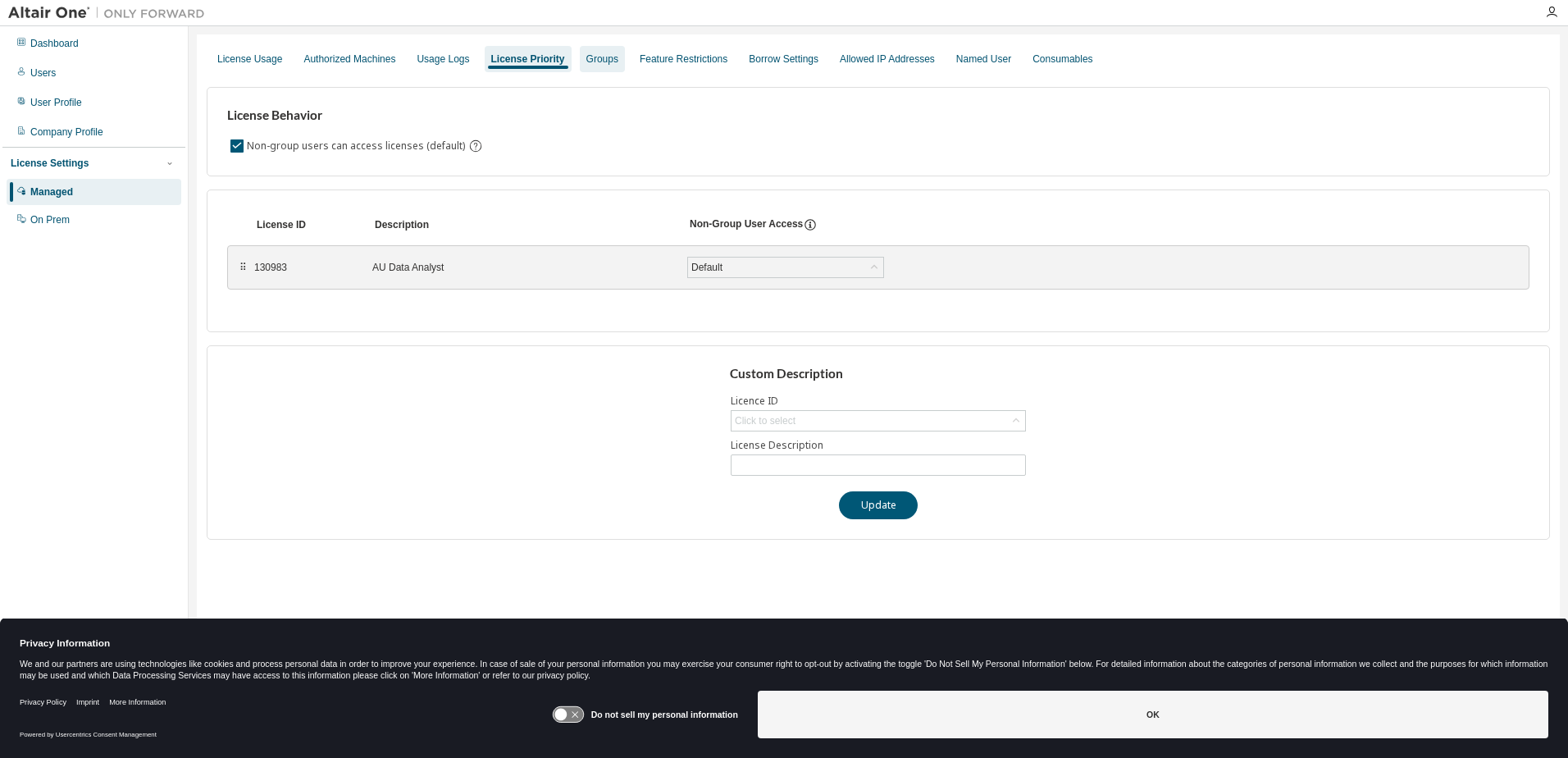
click at [593, 60] on div "Groups" at bounding box center [603, 59] width 32 height 13
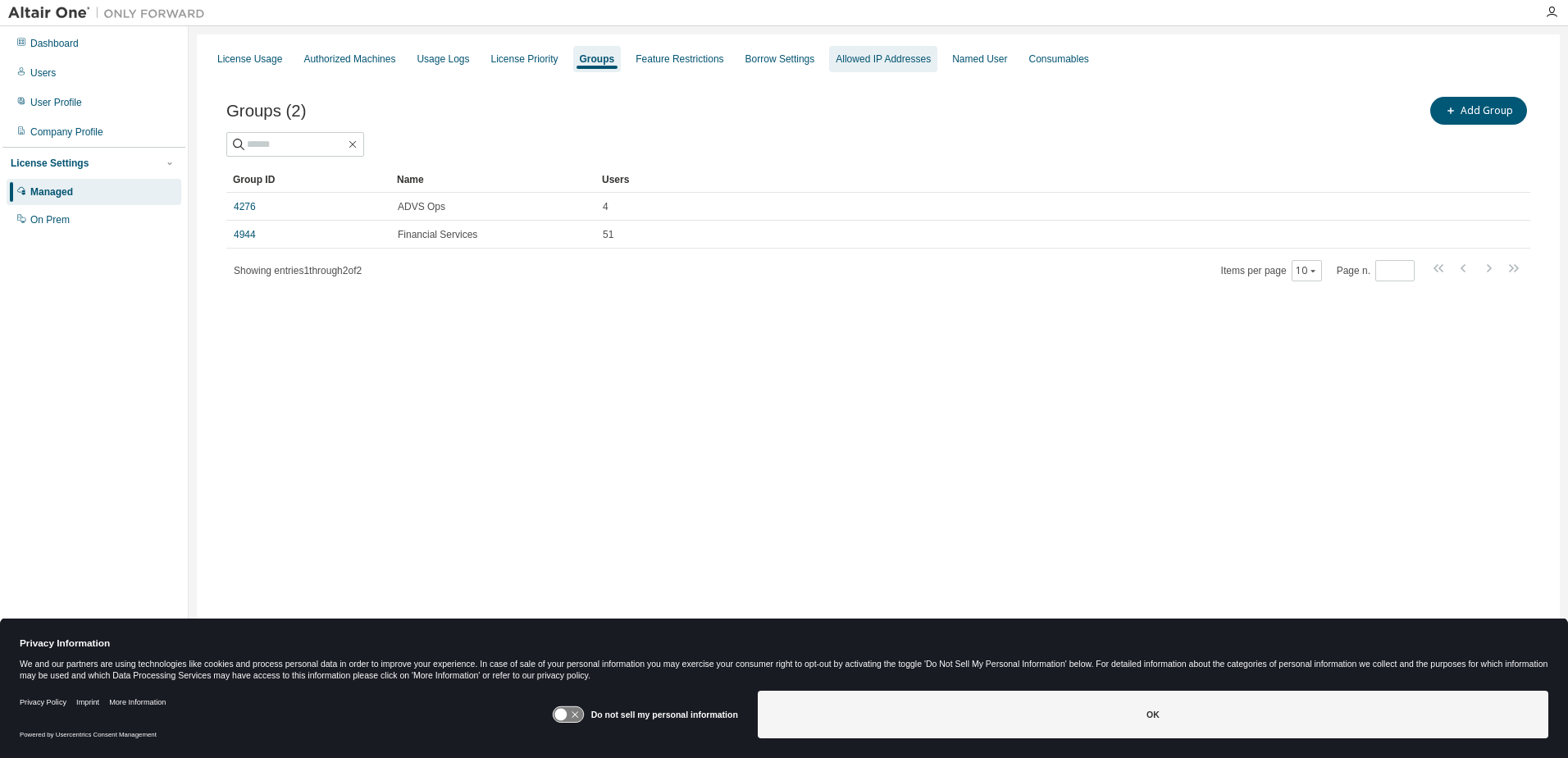
click at [844, 61] on div "Allowed IP Addresses" at bounding box center [884, 59] width 95 height 13
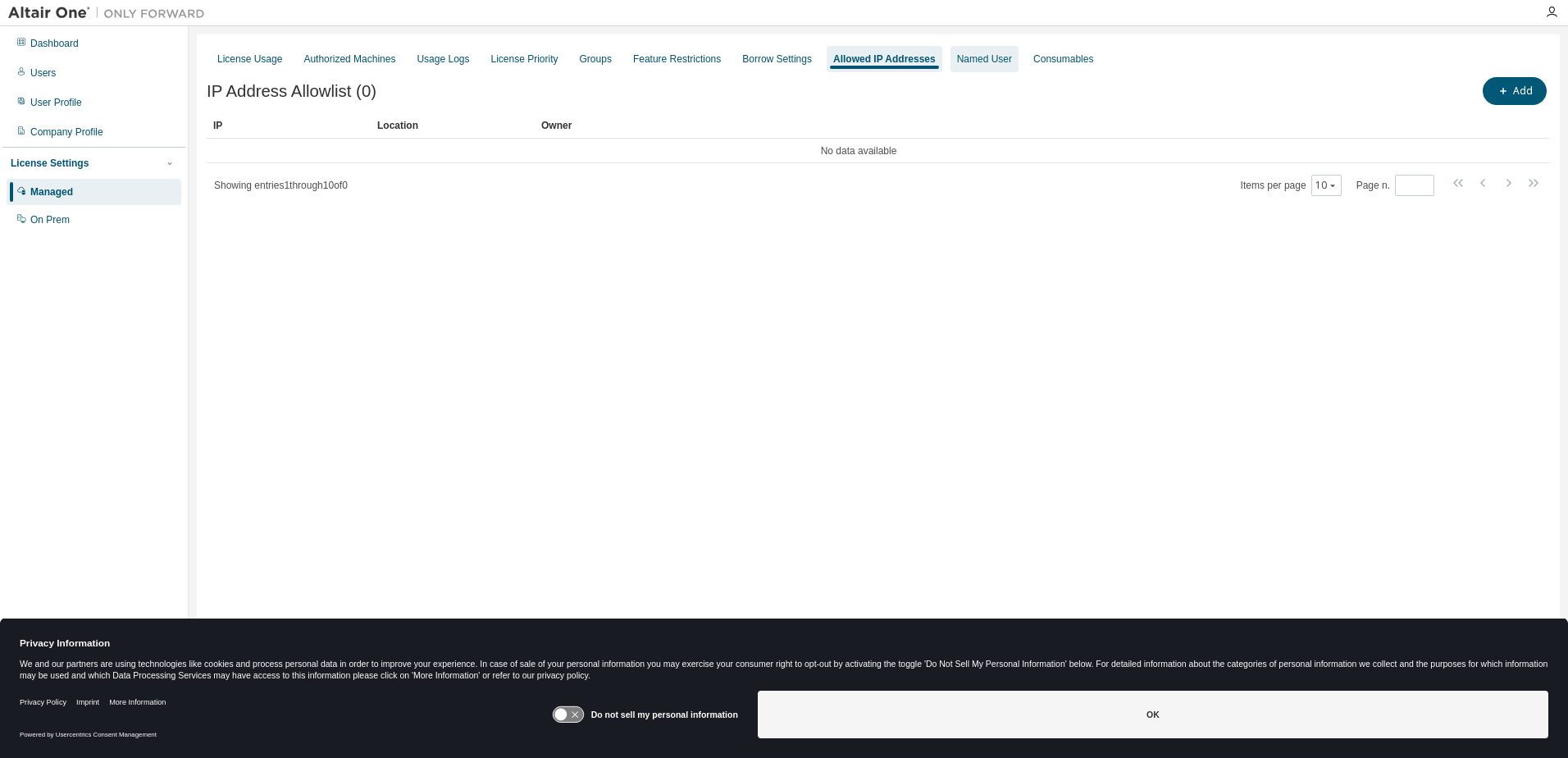
click at [978, 59] on div "Named User" at bounding box center [984, 59] width 55 height 13
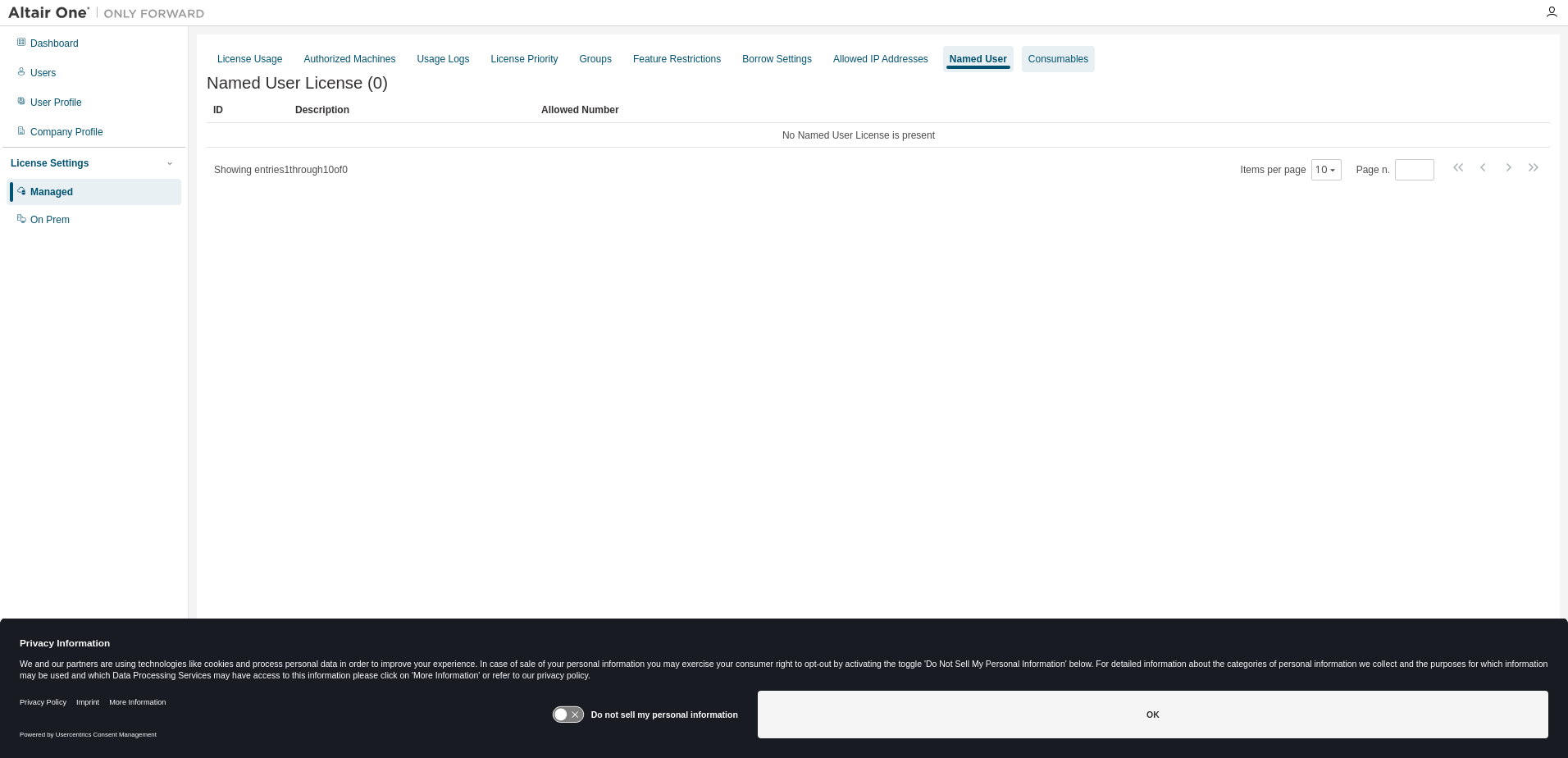
click at [1029, 61] on div "Consumables" at bounding box center [1058, 59] width 60 height 13
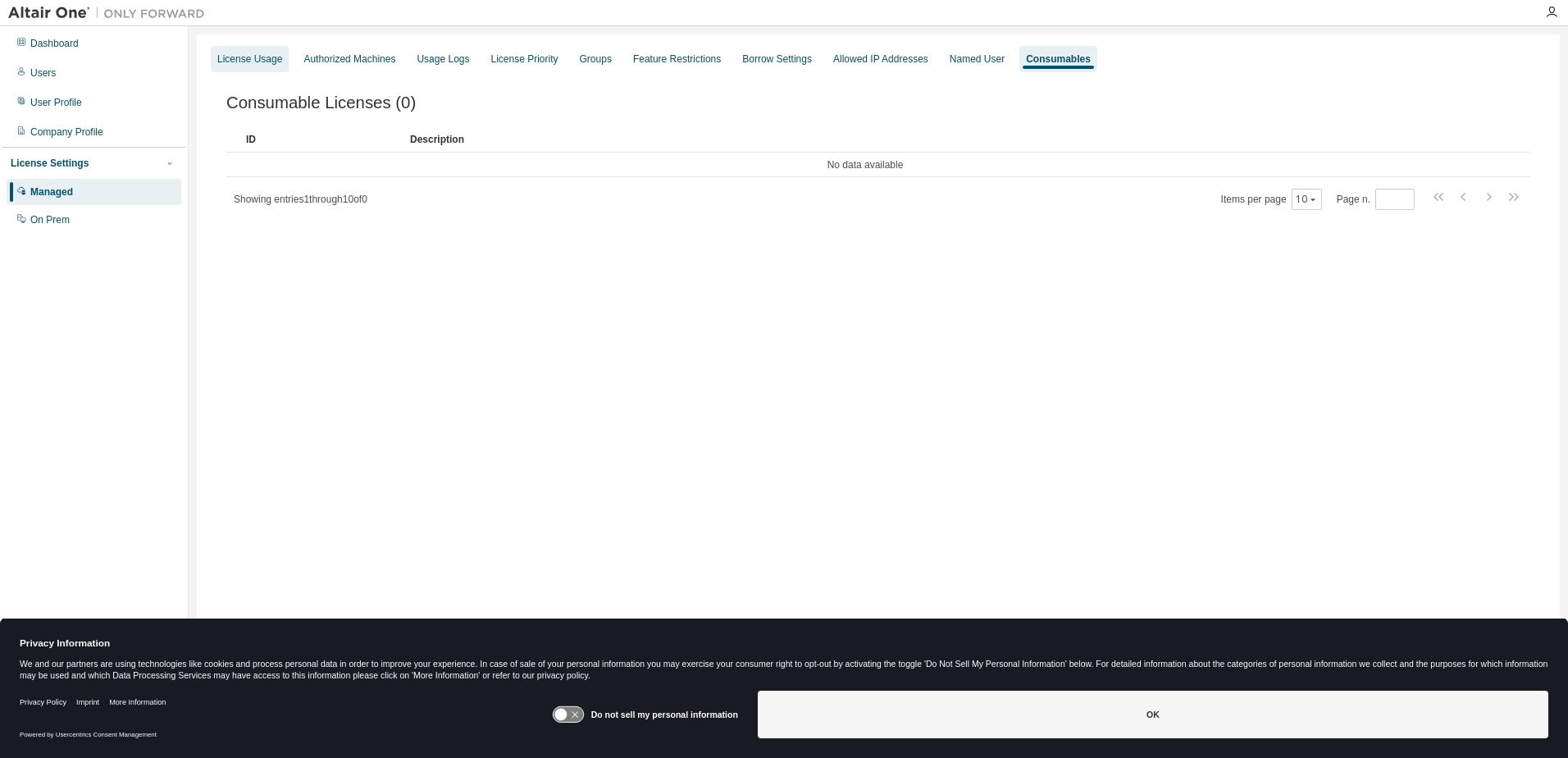
click at [247, 60] on div "License Usage" at bounding box center [250, 59] width 65 height 13
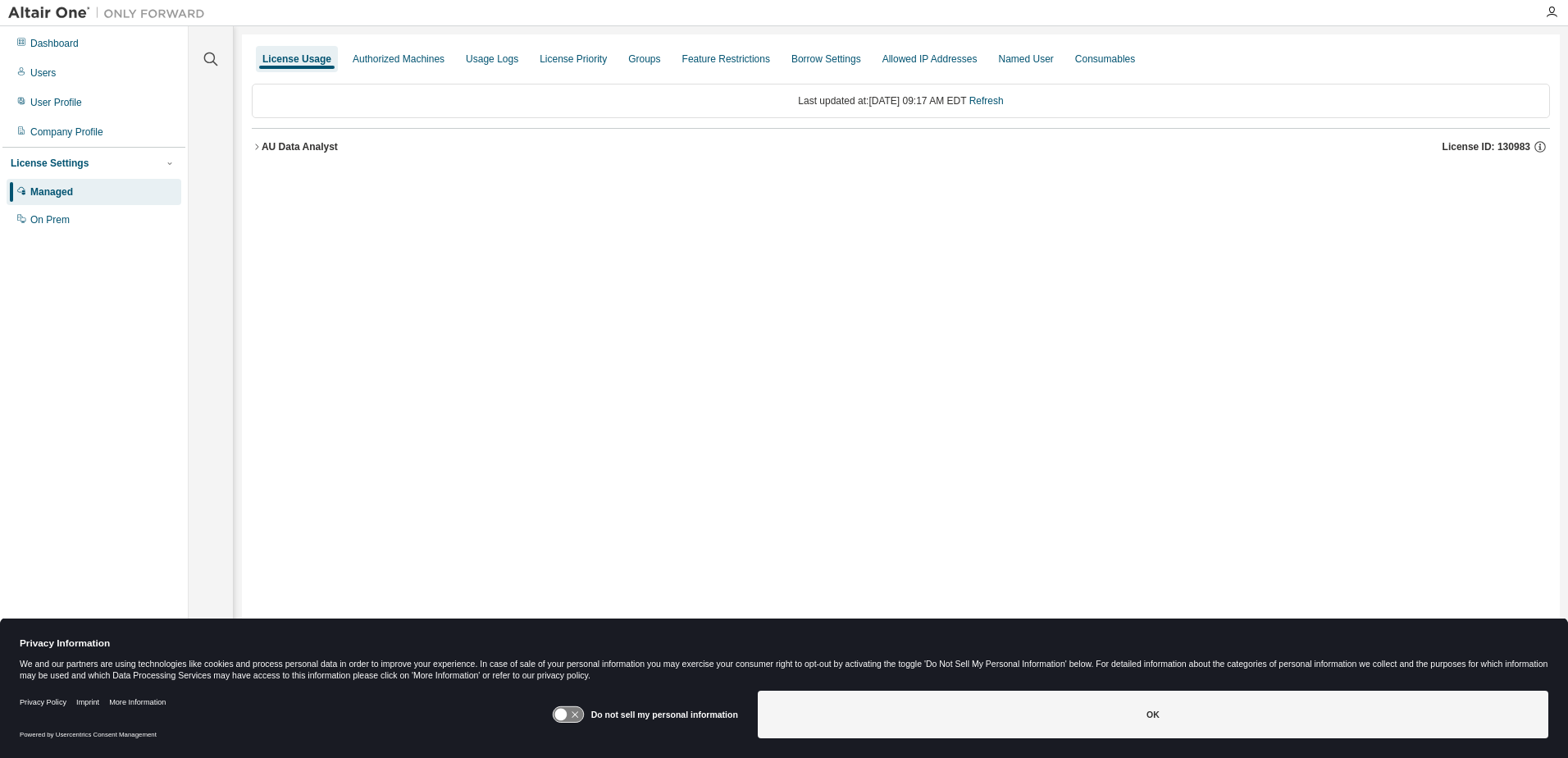
click at [295, 144] on div "AU Data Analyst" at bounding box center [299, 147] width 76 height 13
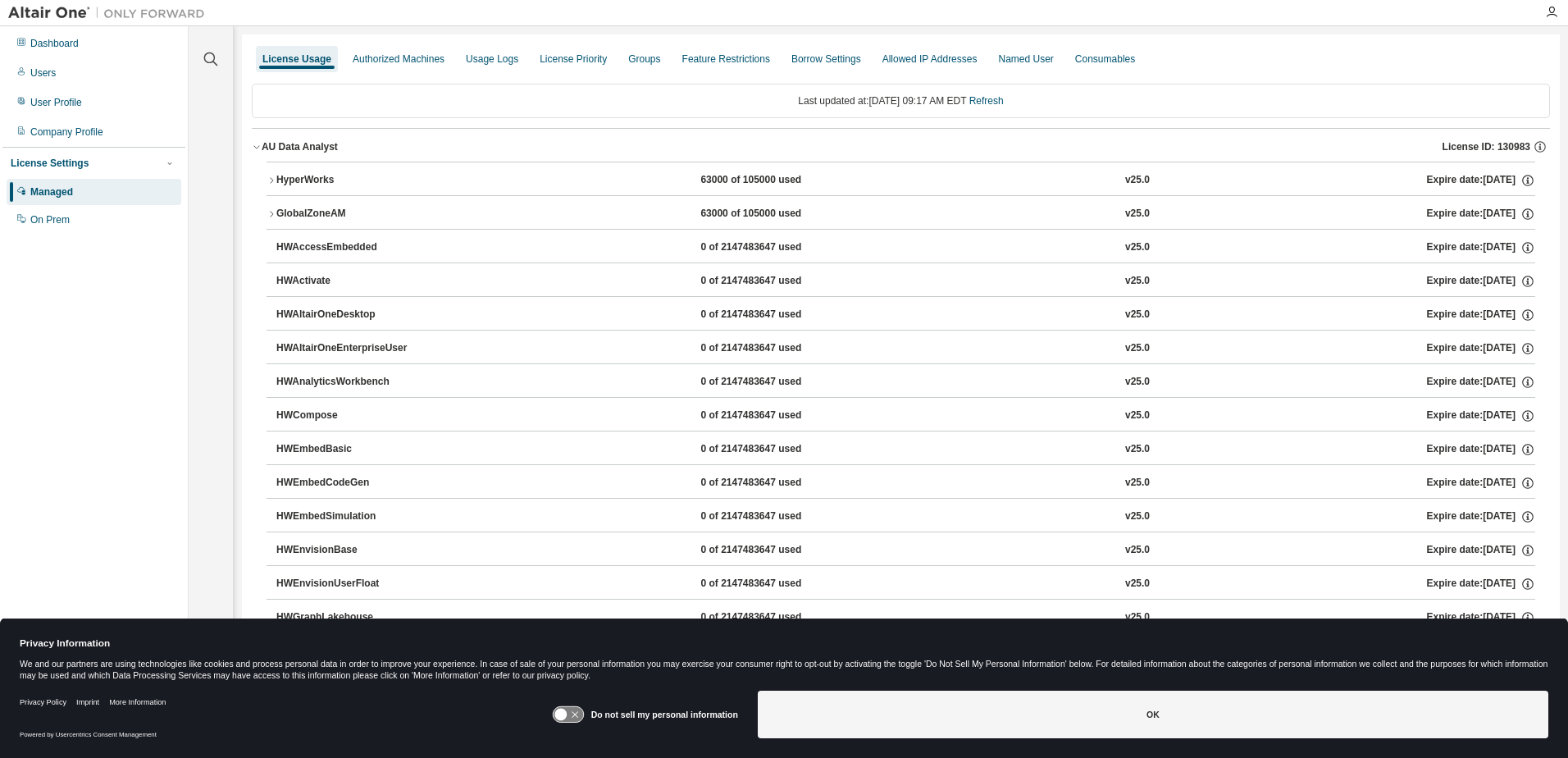
click at [298, 278] on div "HWActivate" at bounding box center [350, 282] width 148 height 15
click at [60, 133] on div "Company Profile" at bounding box center [67, 132] width 73 height 13
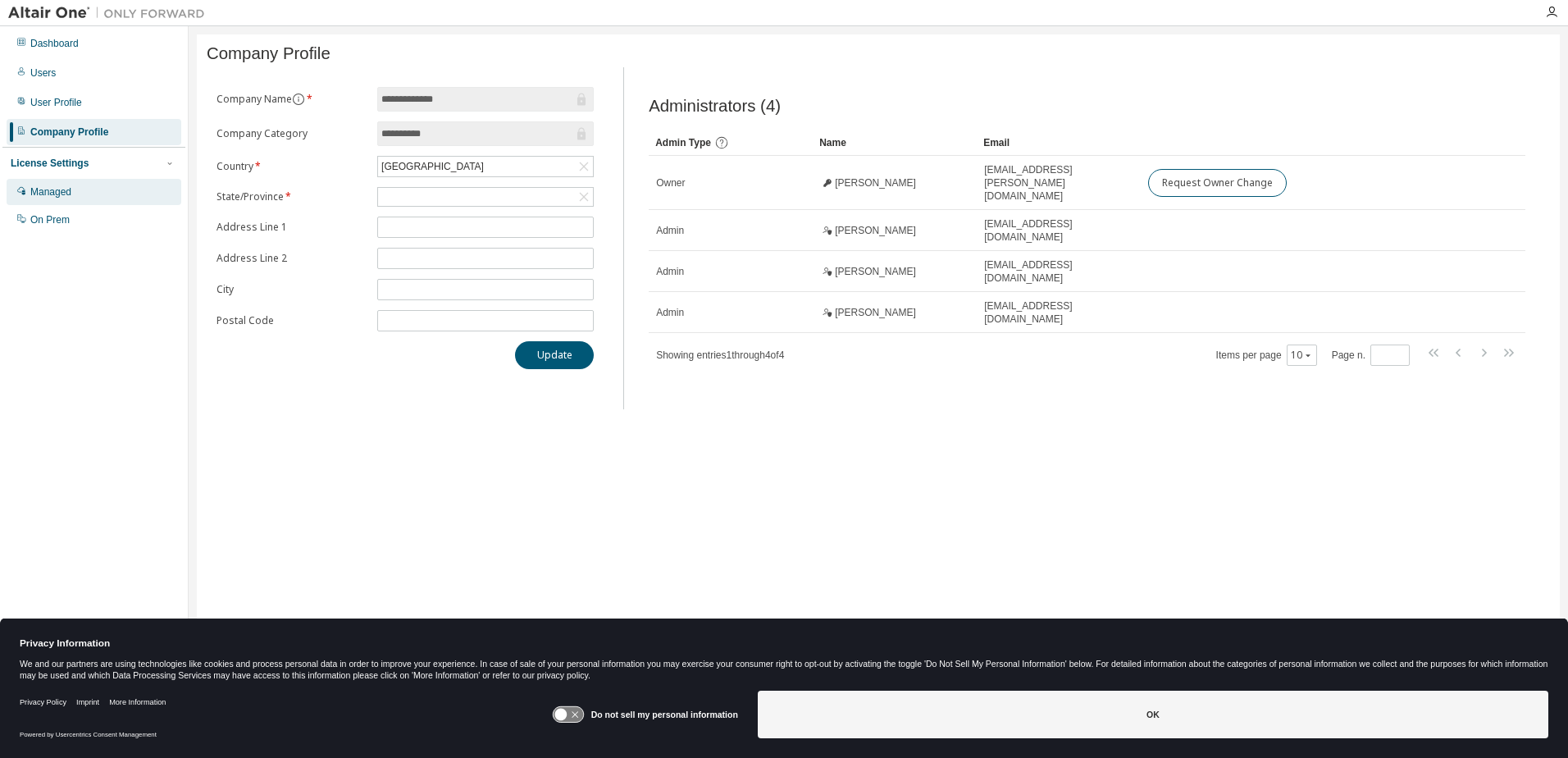
click at [55, 193] on div "Managed" at bounding box center [51, 192] width 41 height 13
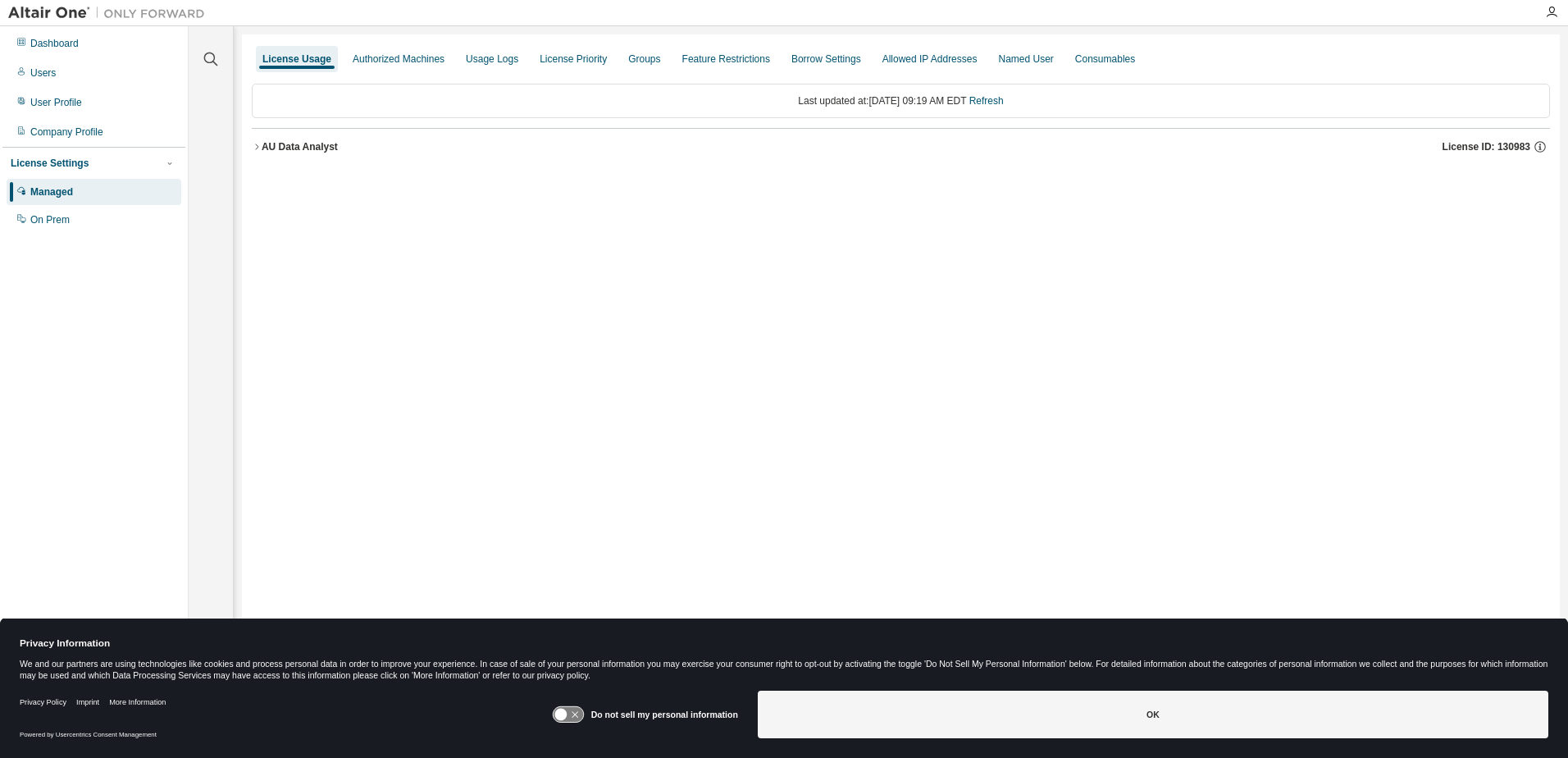
click at [301, 149] on div "AU Data Analyst" at bounding box center [299, 147] width 76 height 13
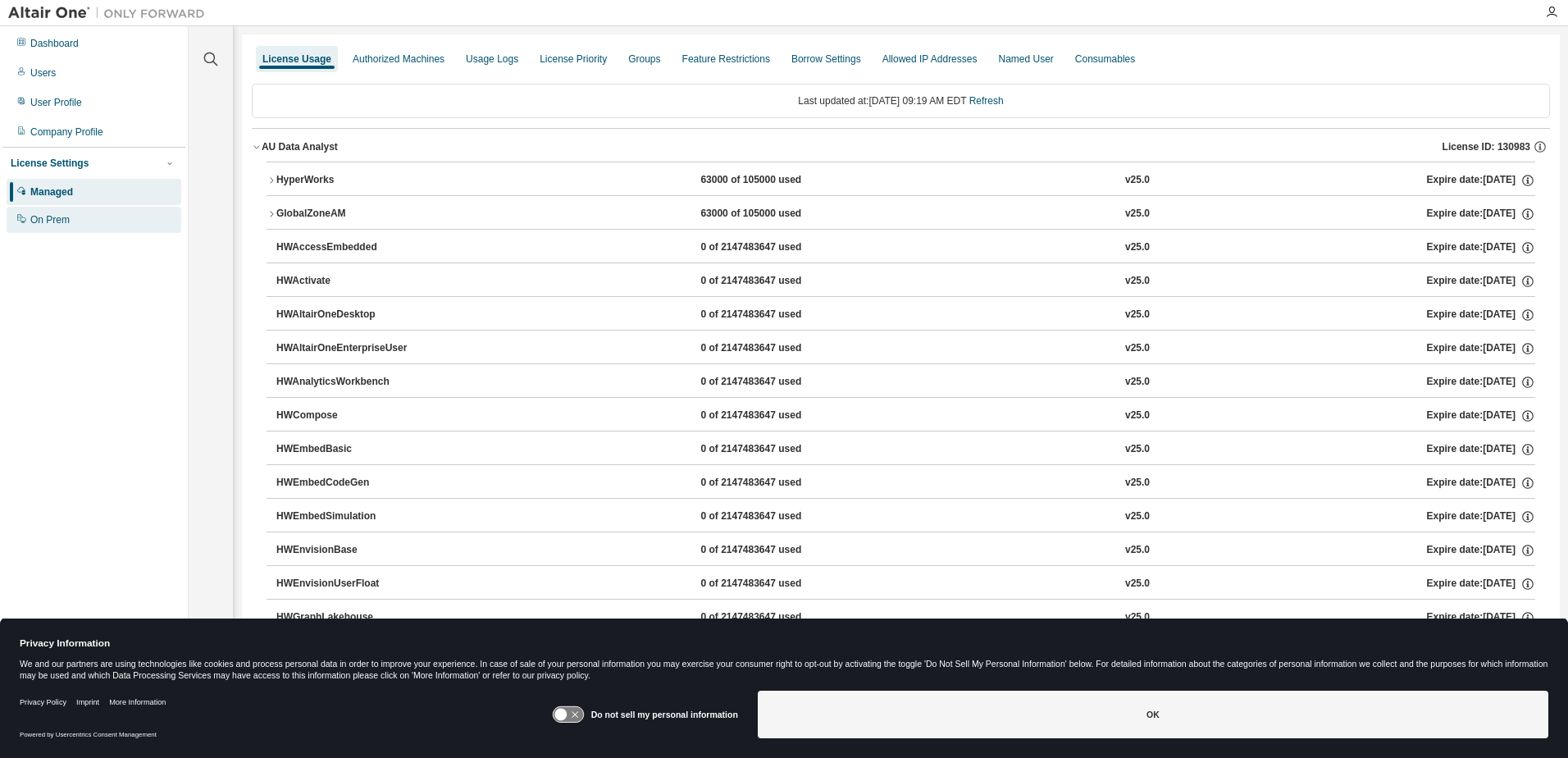
click at [52, 221] on div "On Prem" at bounding box center [50, 219] width 39 height 13
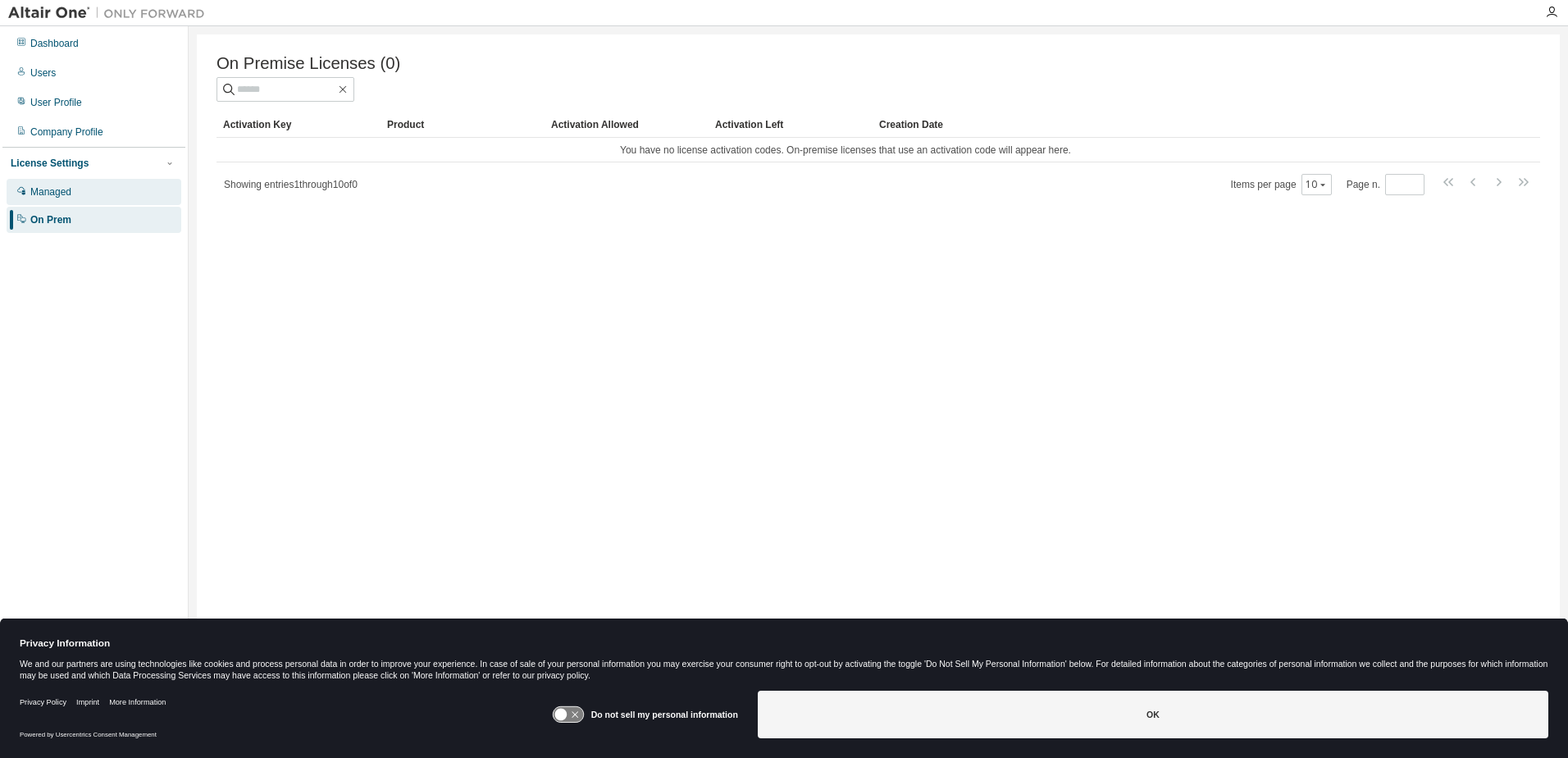
click at [52, 191] on div "Managed" at bounding box center [51, 192] width 41 height 13
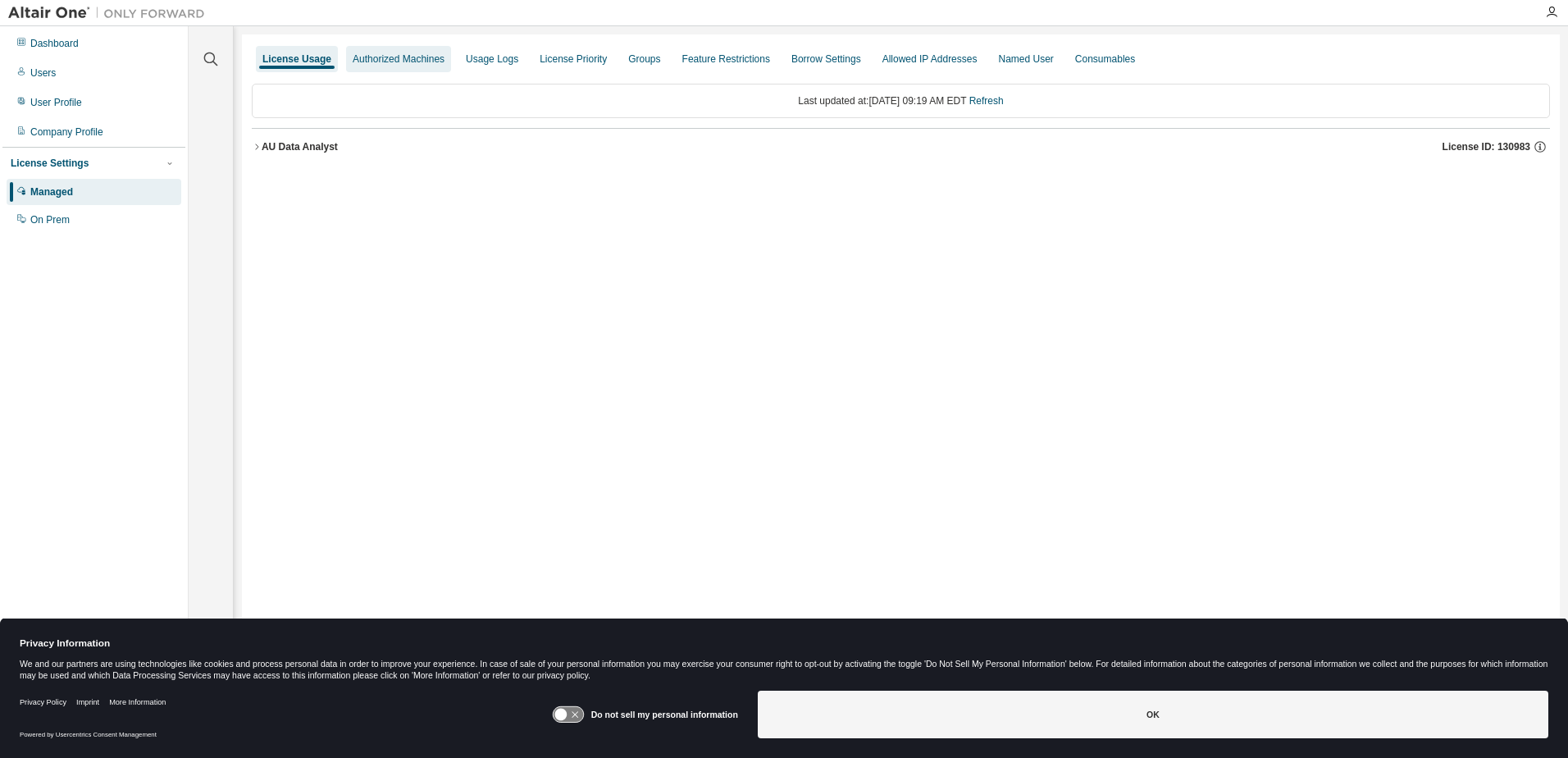
click at [414, 58] on div "Authorized Machines" at bounding box center [398, 59] width 92 height 13
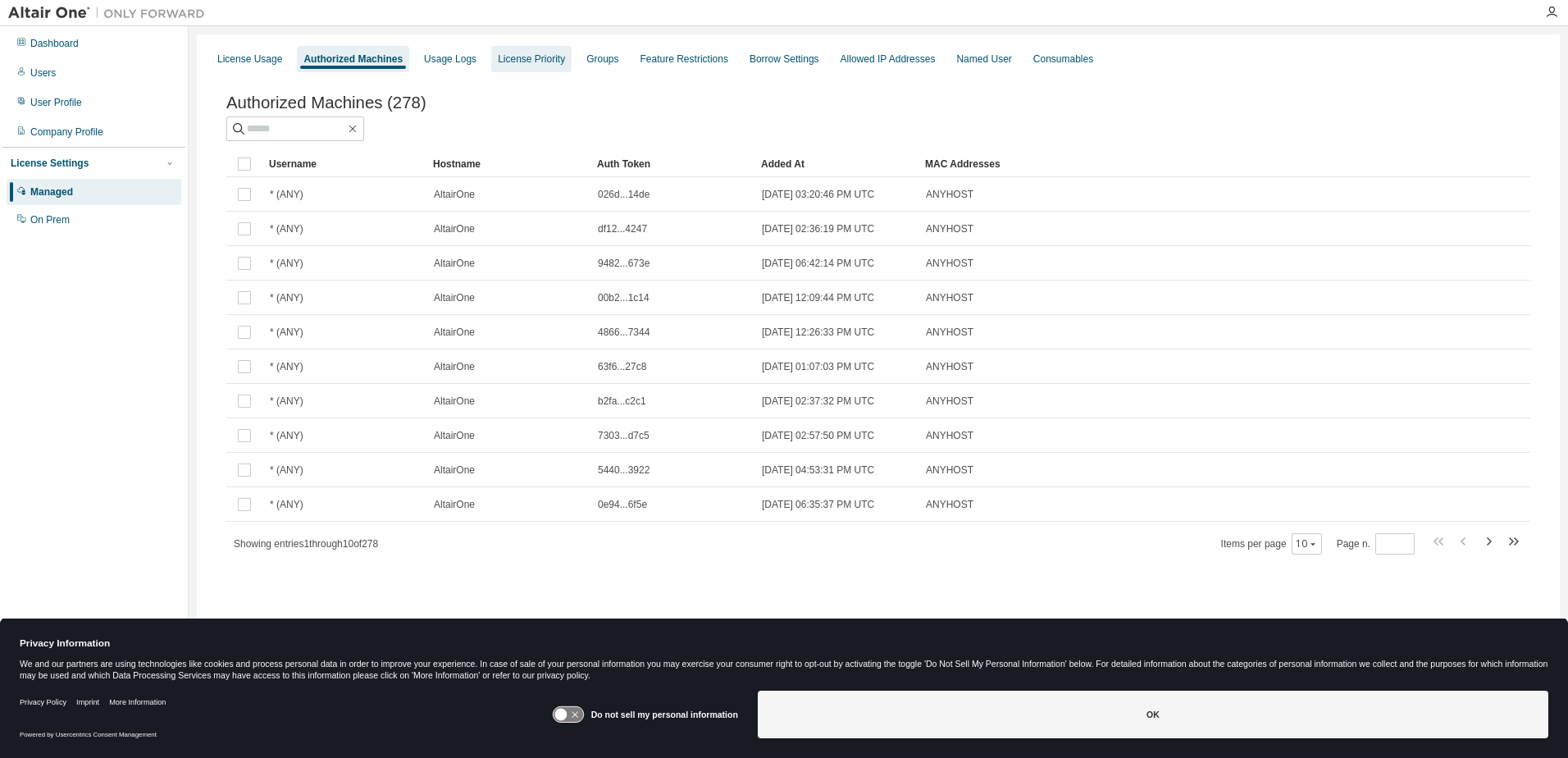
click at [516, 58] on div "License Priority" at bounding box center [531, 59] width 67 height 13
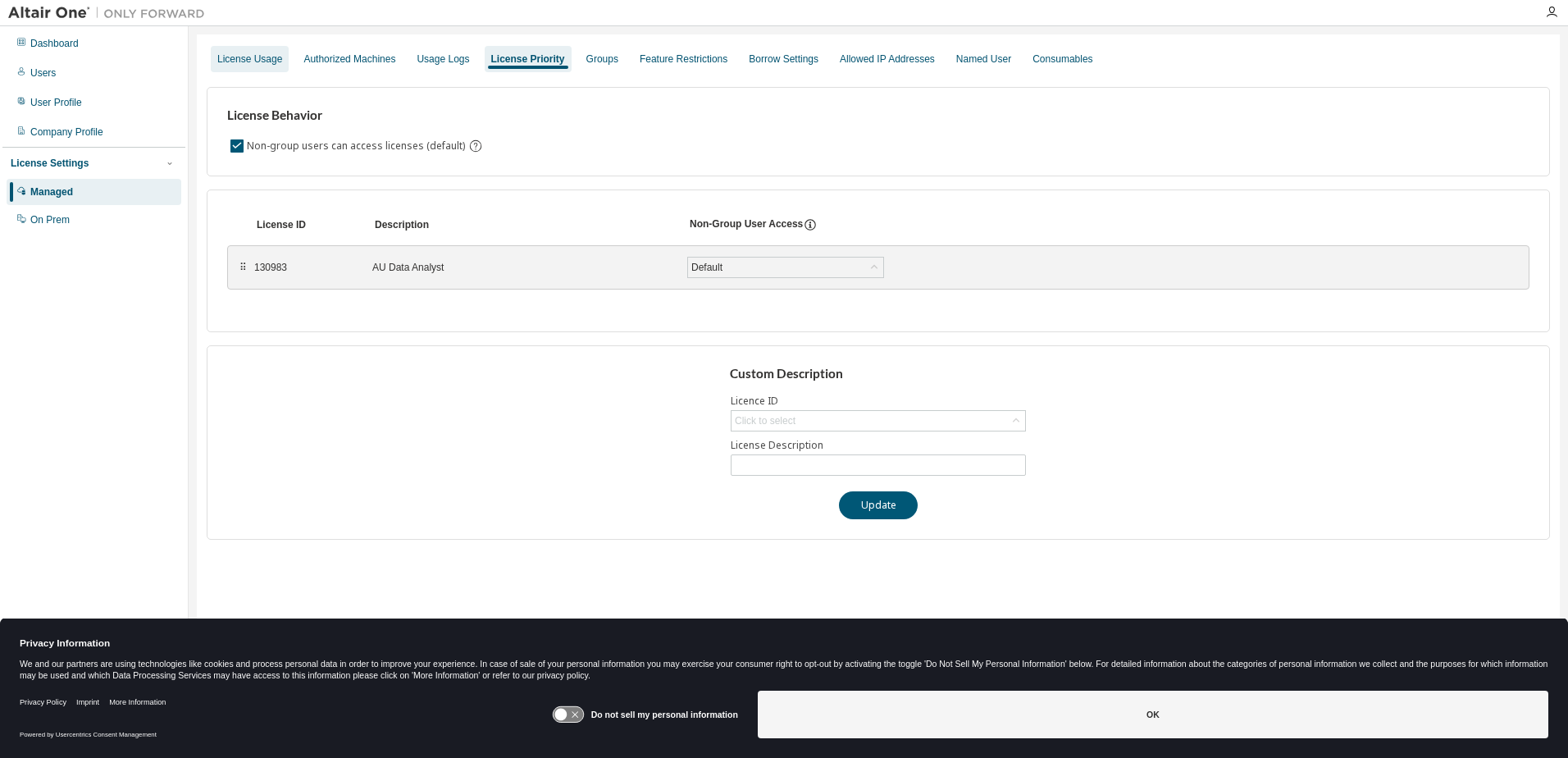
click at [231, 58] on div "License Usage" at bounding box center [250, 59] width 65 height 13
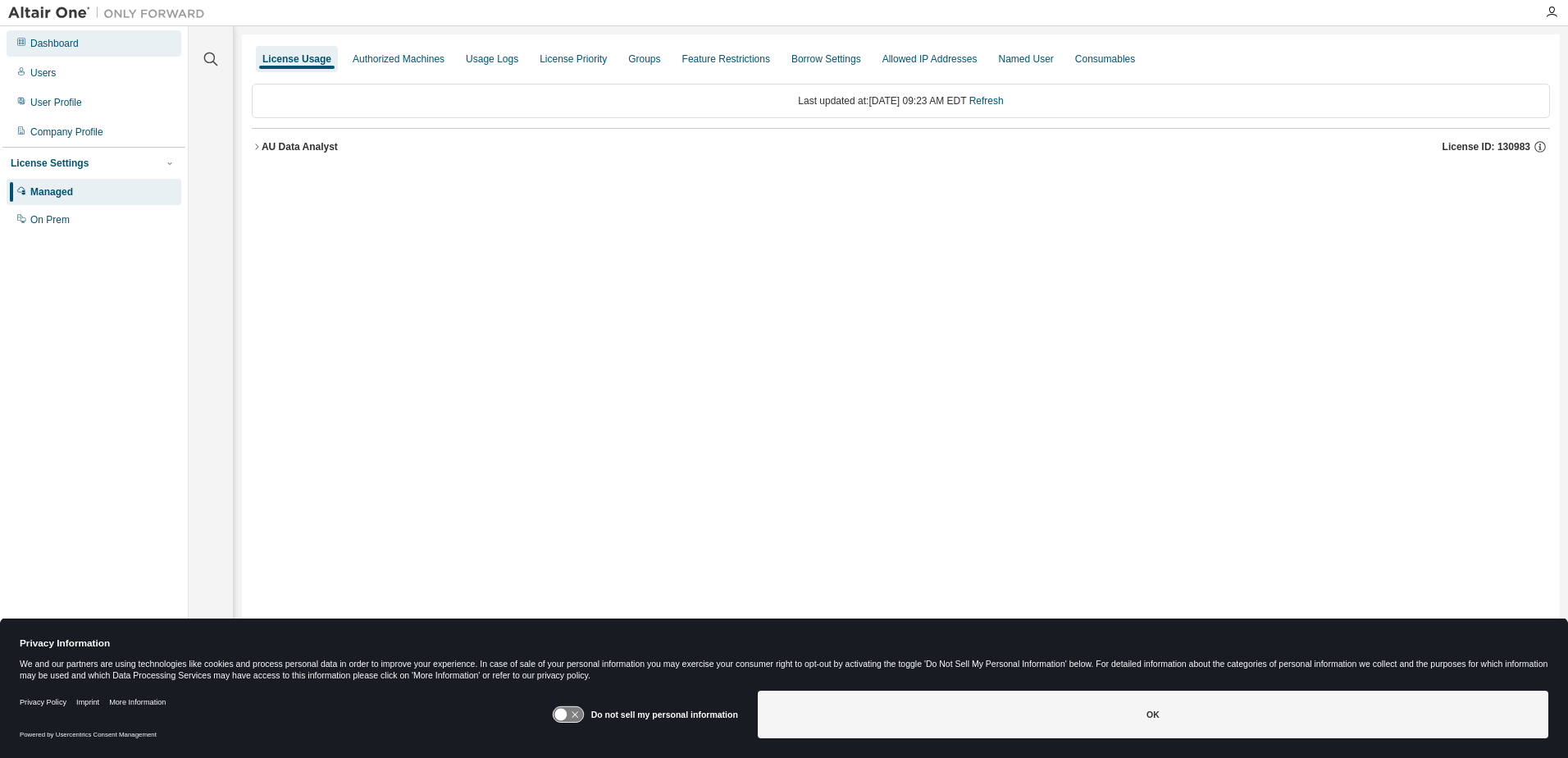
click at [62, 43] on div "Dashboard" at bounding box center [55, 44] width 48 height 13
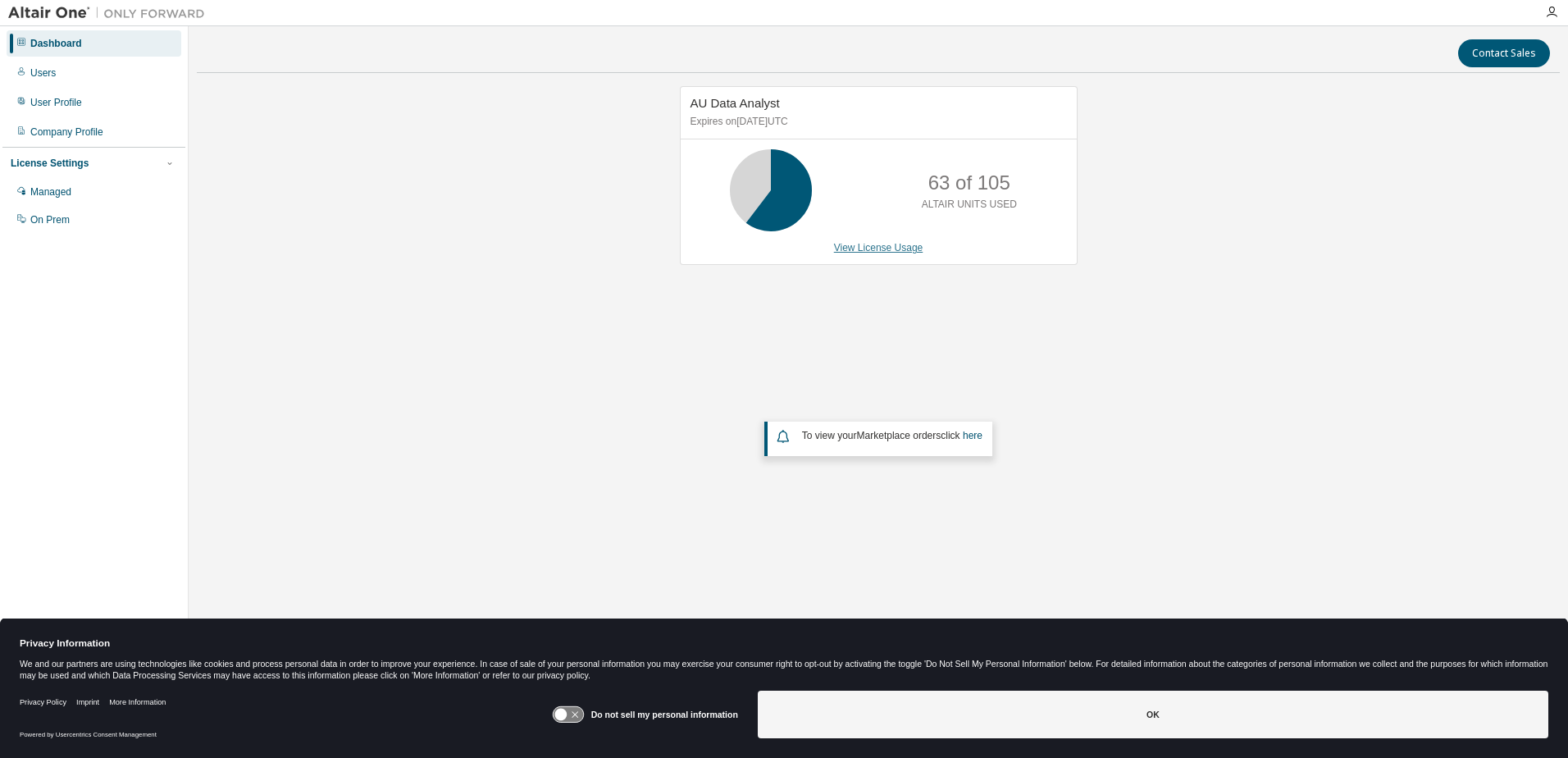
click at [876, 249] on link "View License Usage" at bounding box center [879, 247] width 89 height 11
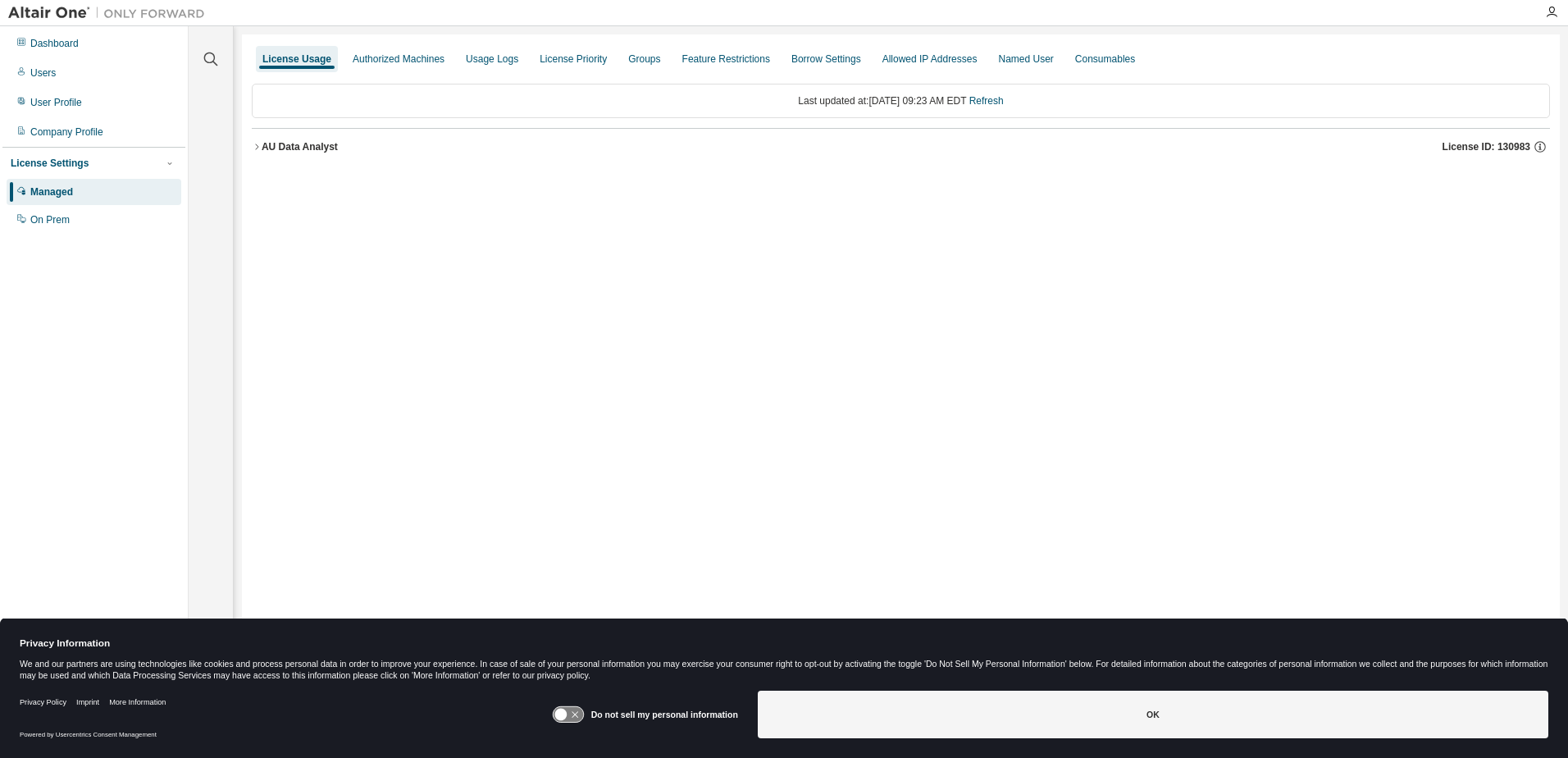
click at [310, 147] on div "AU Data Analyst" at bounding box center [299, 147] width 76 height 13
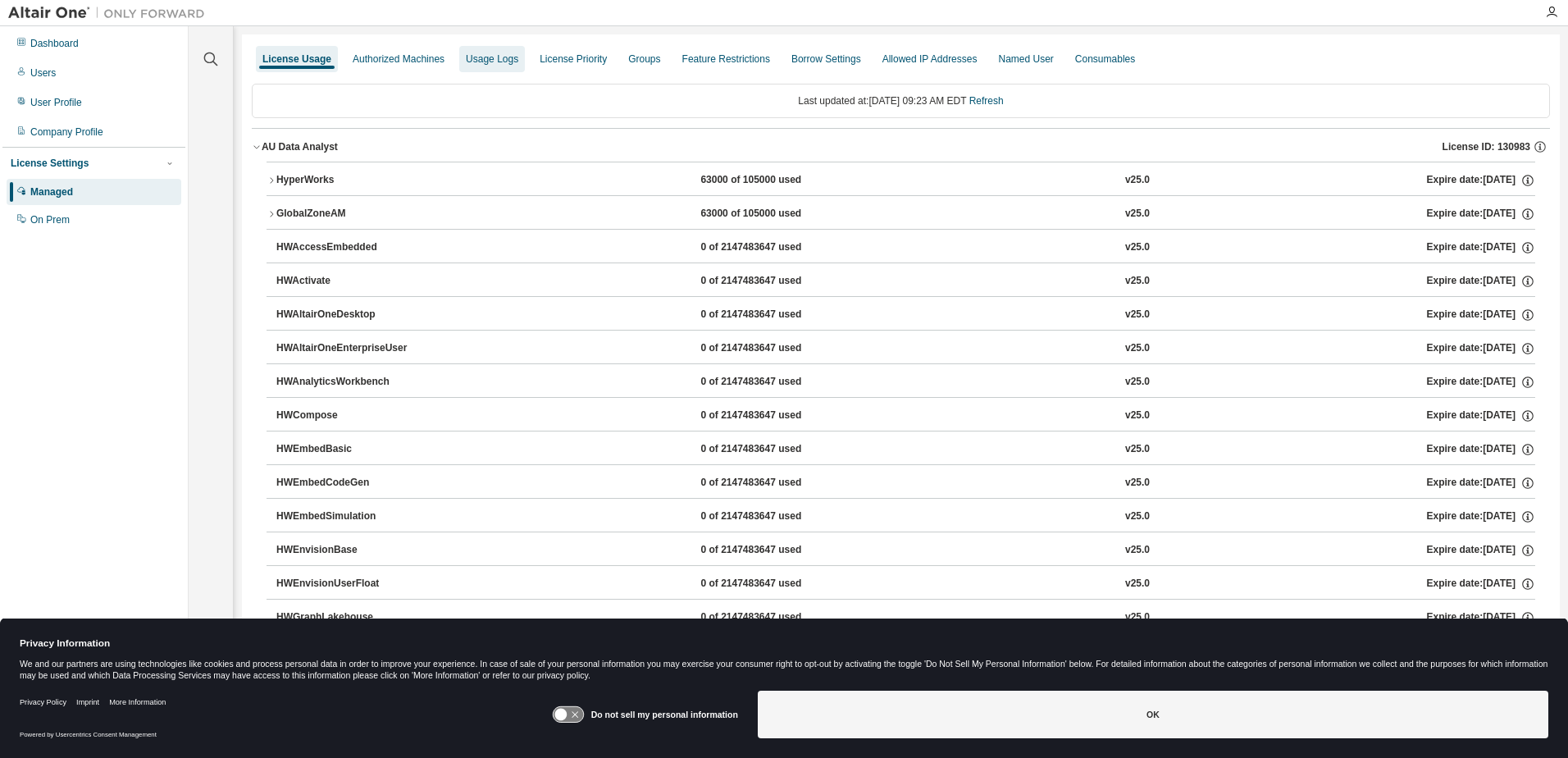
click at [478, 59] on div "Usage Logs" at bounding box center [492, 59] width 52 height 13
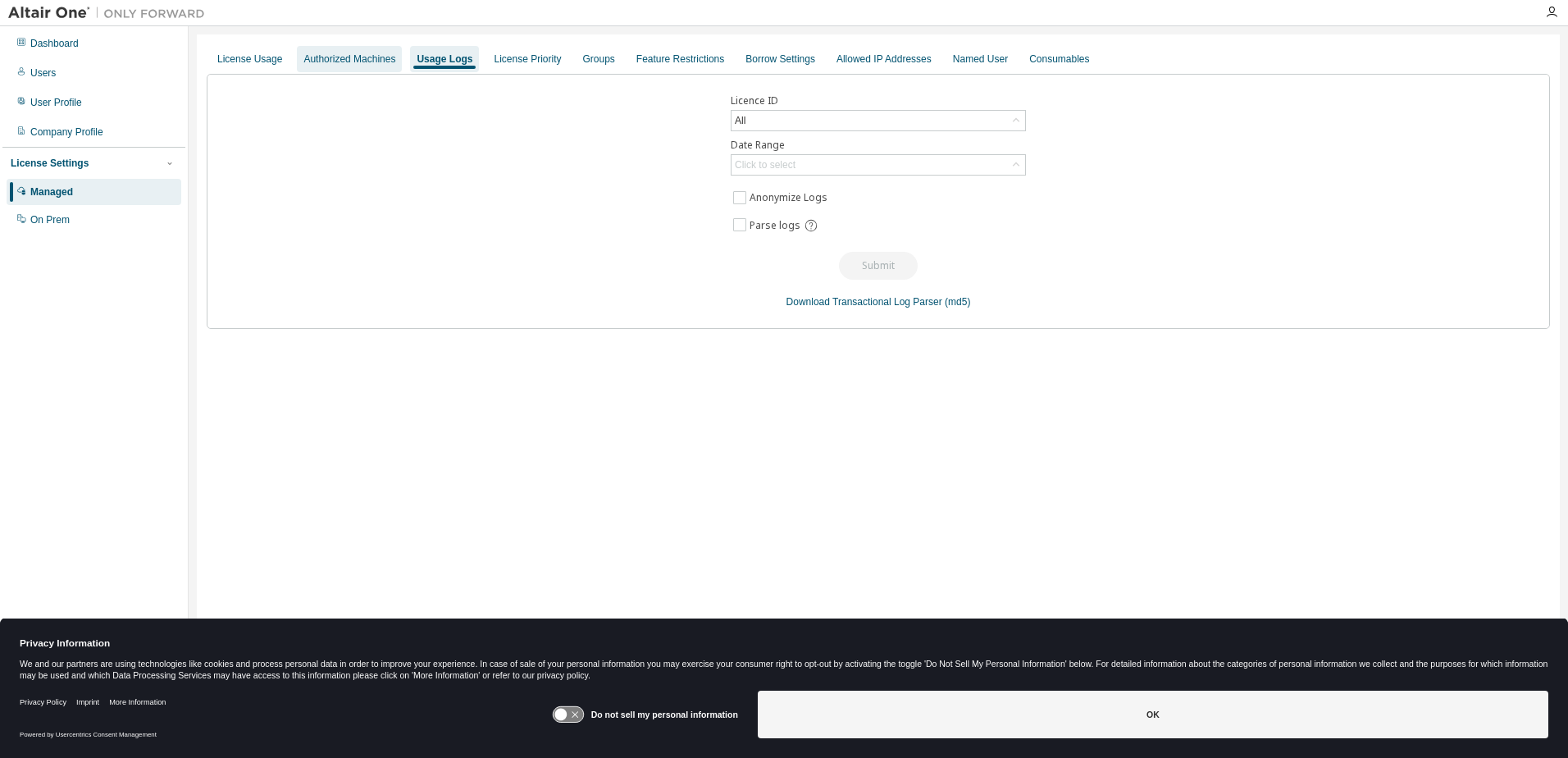
click at [368, 58] on div "Authorized Machines" at bounding box center [349, 59] width 92 height 13
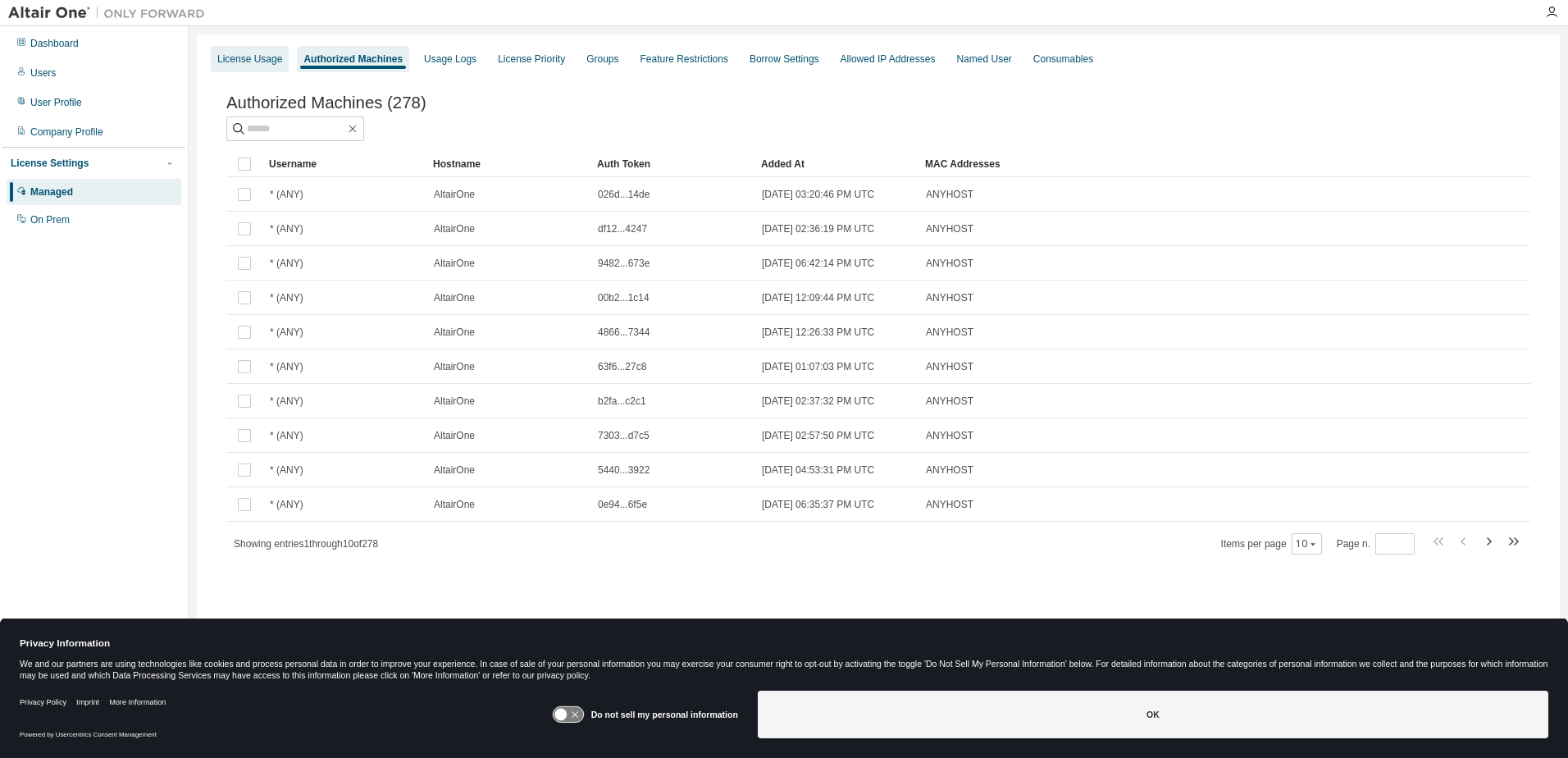
click at [260, 59] on div "License Usage" at bounding box center [250, 59] width 65 height 13
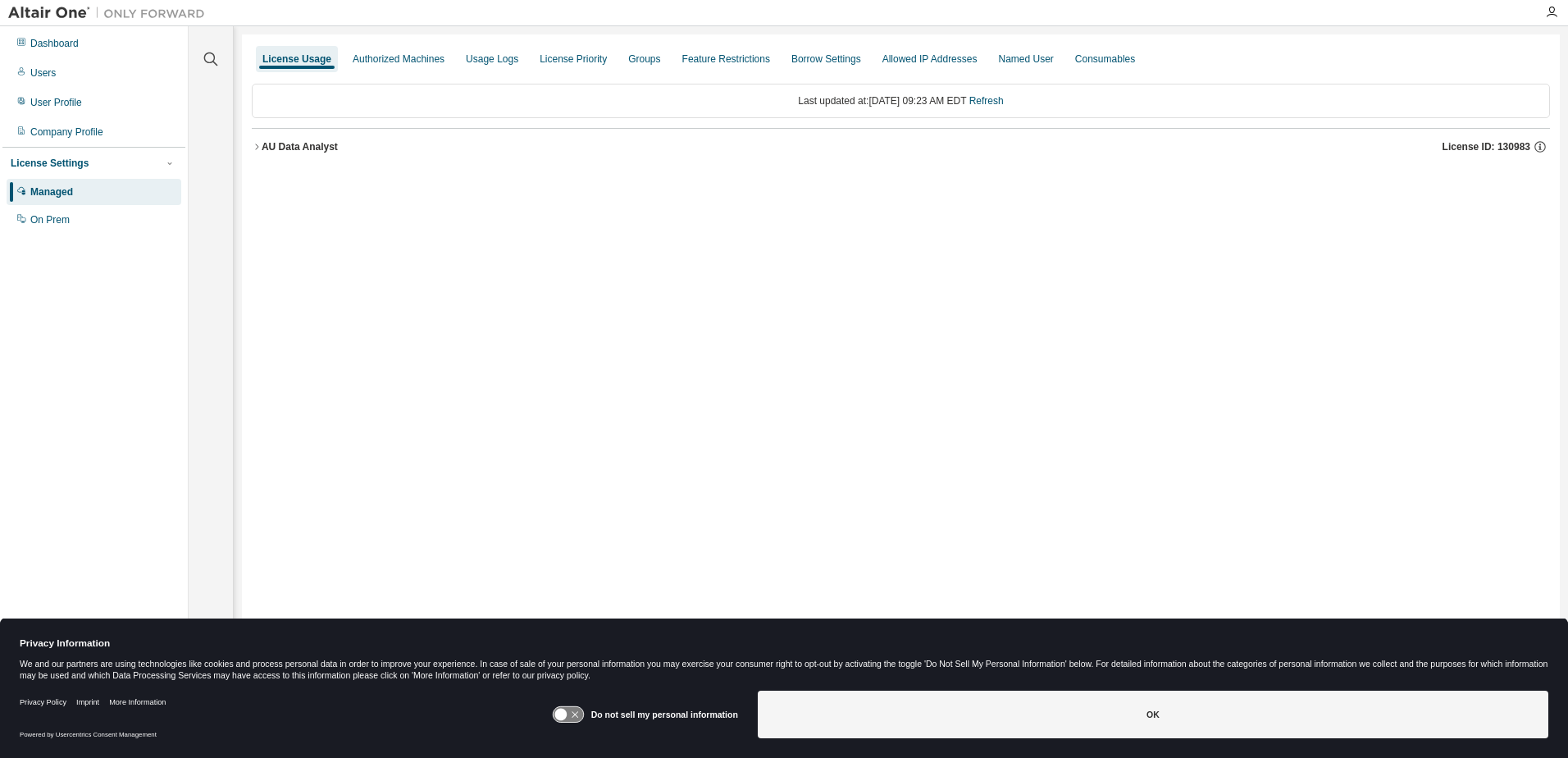
click at [316, 148] on div "AU Data Analyst" at bounding box center [299, 147] width 76 height 13
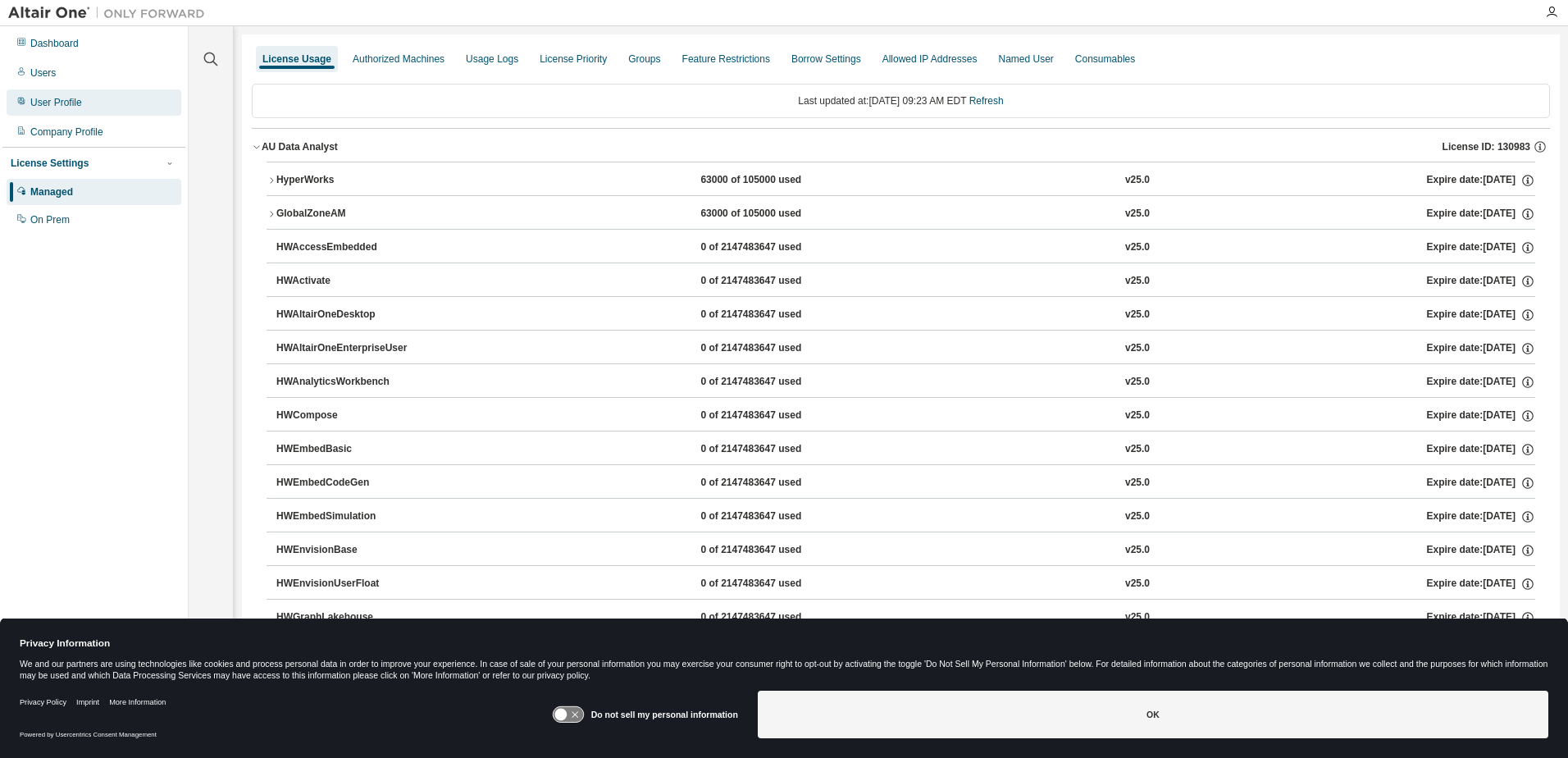
click at [52, 100] on div "User Profile" at bounding box center [57, 102] width 52 height 13
